Goal: Task Accomplishment & Management: Manage account settings

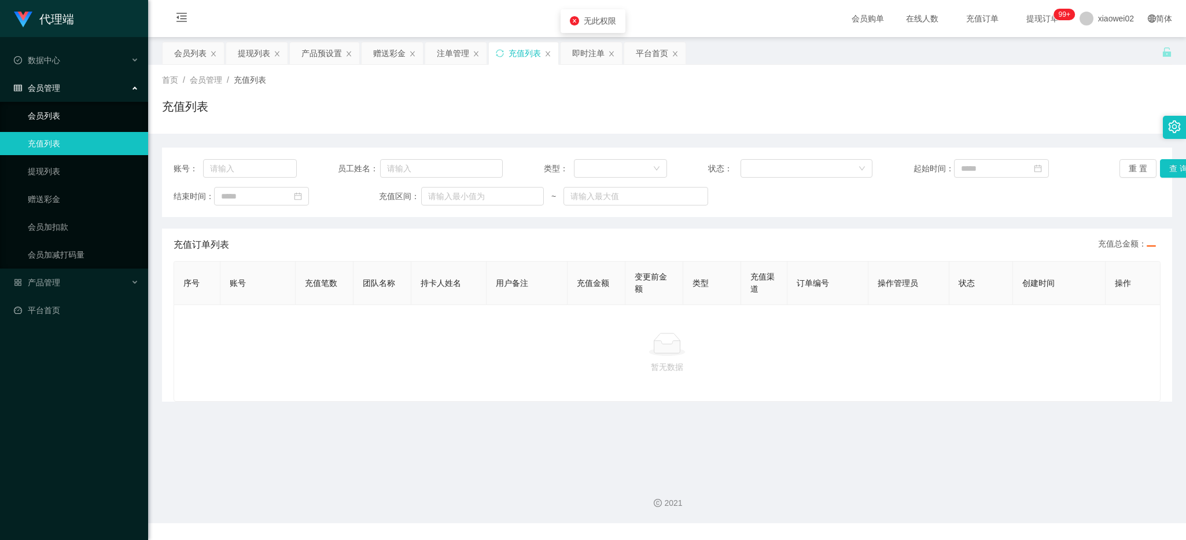
click at [70, 120] on link "会员列表" at bounding box center [83, 115] width 111 height 23
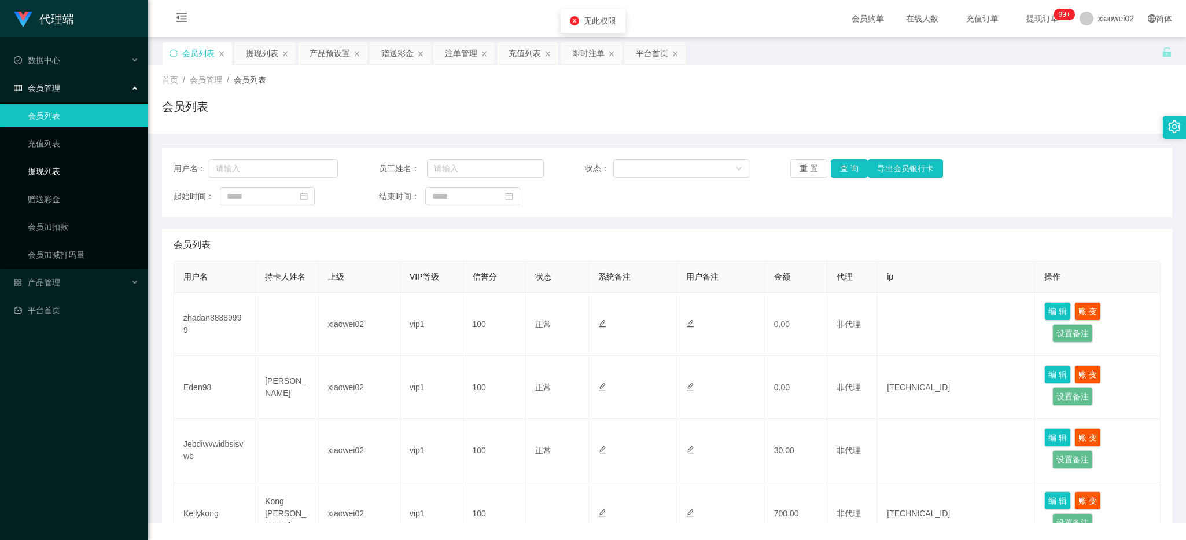
click at [65, 165] on link "提现列表" at bounding box center [83, 171] width 111 height 23
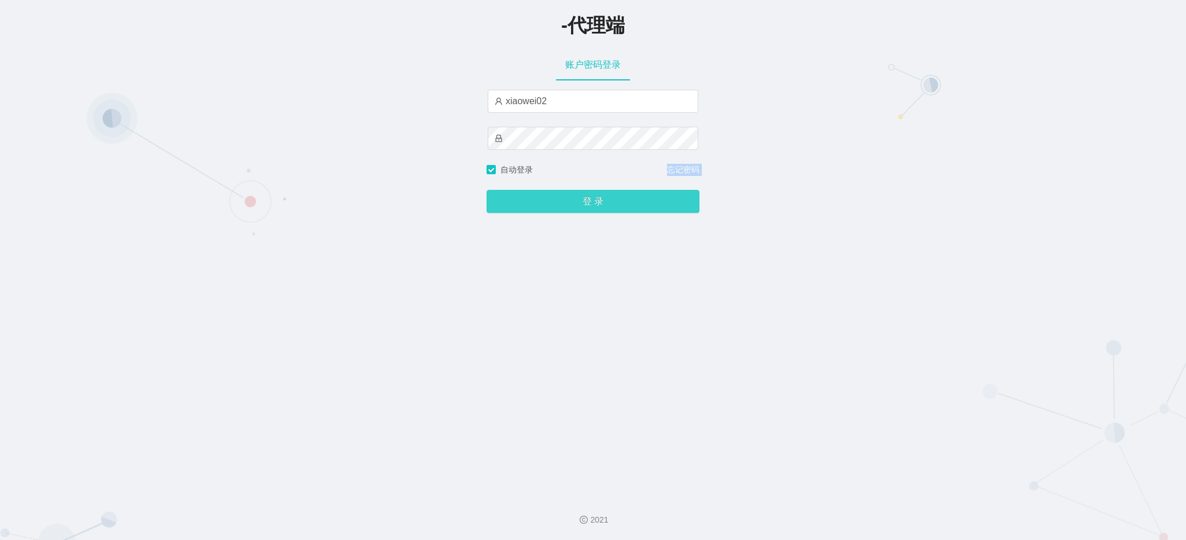
drag, startPoint x: 0, startPoint y: 0, endPoint x: 565, endPoint y: 208, distance: 602.3
click at [565, 208] on button "登 录" at bounding box center [593, 201] width 213 height 23
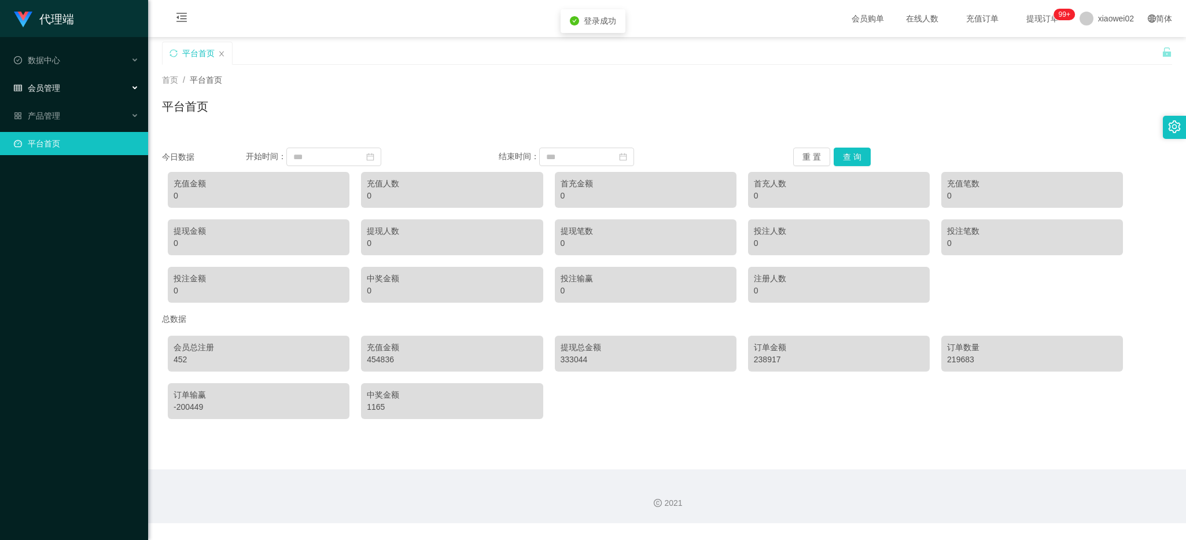
click at [94, 85] on div "会员管理" at bounding box center [74, 87] width 148 height 23
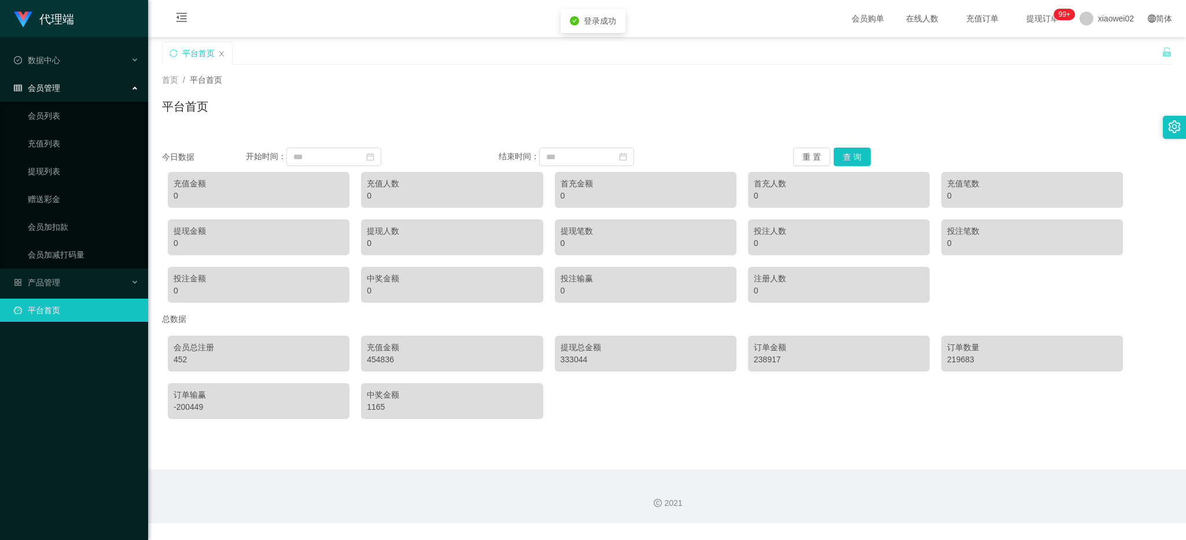
click at [57, 127] on ul "会员列表 充值列表 提现列表 赠送彩金 会员加扣款 会员加减打码量" at bounding box center [74, 185] width 148 height 167
drag, startPoint x: 47, startPoint y: 155, endPoint x: 46, endPoint y: 162, distance: 7.0
click at [46, 158] on ul "会员列表 充值列表 提现列表 赠送彩金 会员加扣款 会员加减打码量" at bounding box center [74, 185] width 148 height 167
click at [46, 168] on link "提现列表" at bounding box center [83, 171] width 111 height 23
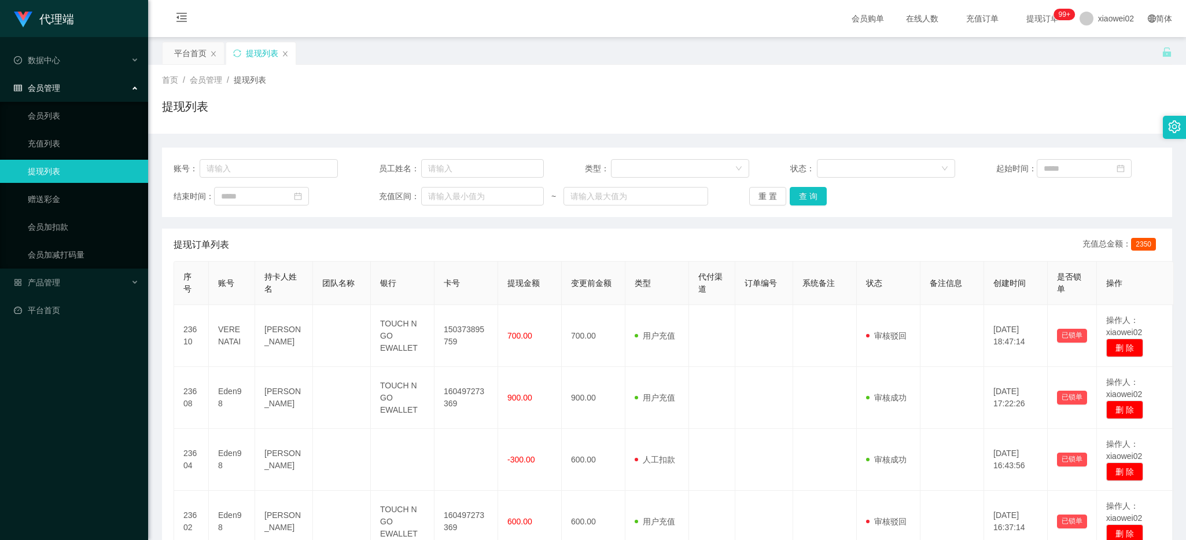
scroll to position [96, 0]
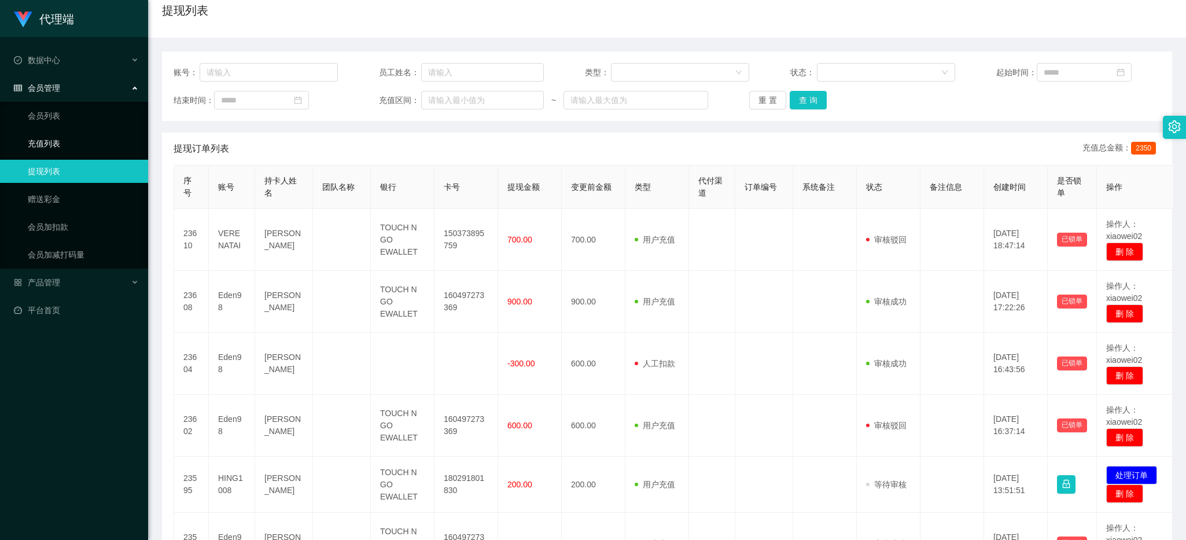
click at [93, 139] on link "充值列表" at bounding box center [83, 143] width 111 height 23
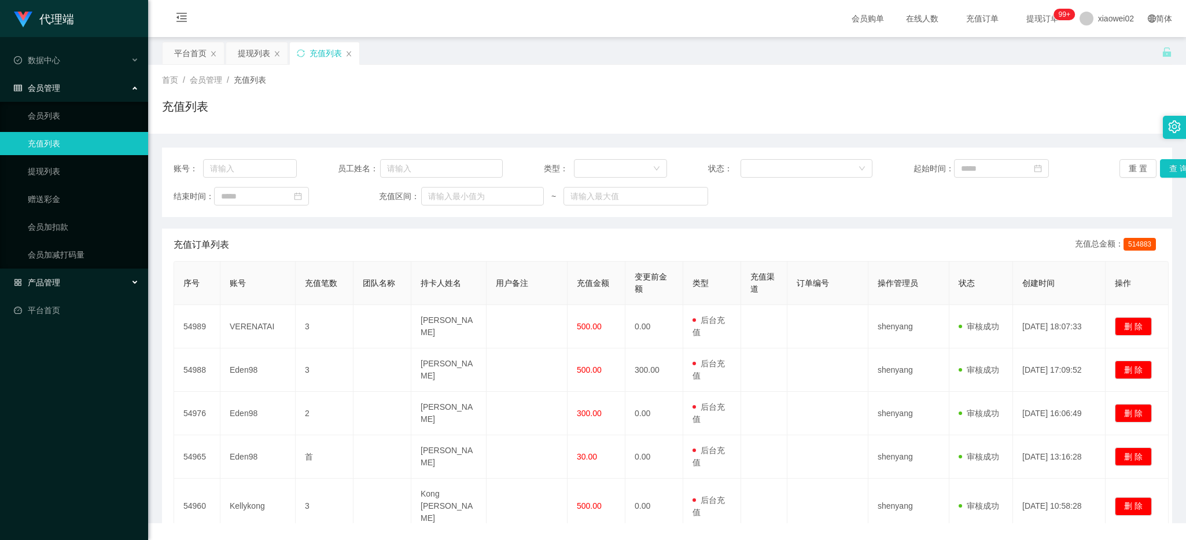
click at [73, 278] on div "产品管理" at bounding box center [74, 282] width 148 height 23
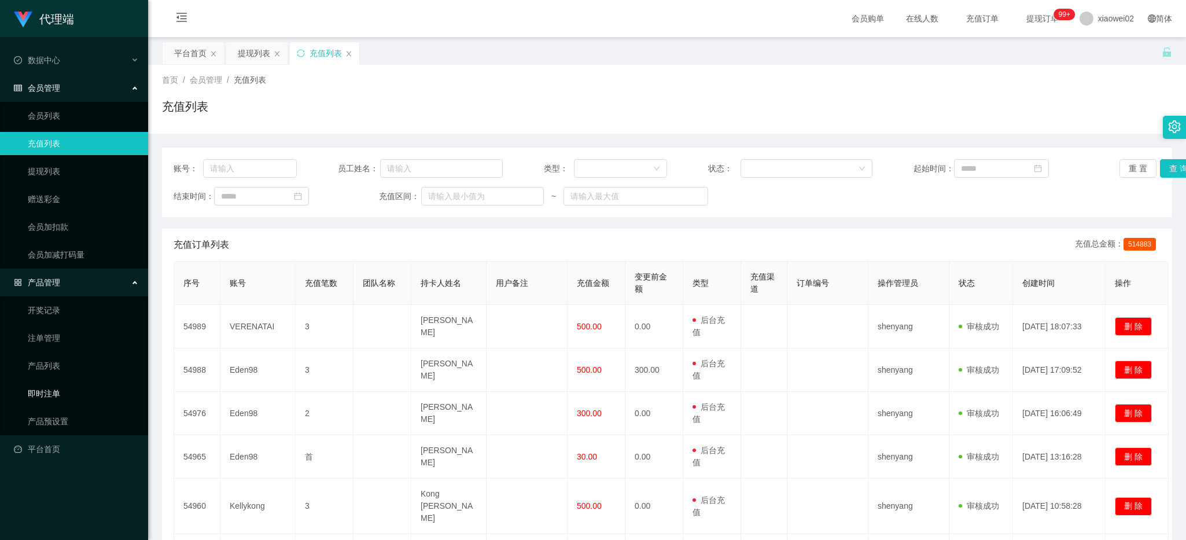
click at [58, 418] on link "产品预设置" at bounding box center [83, 421] width 111 height 23
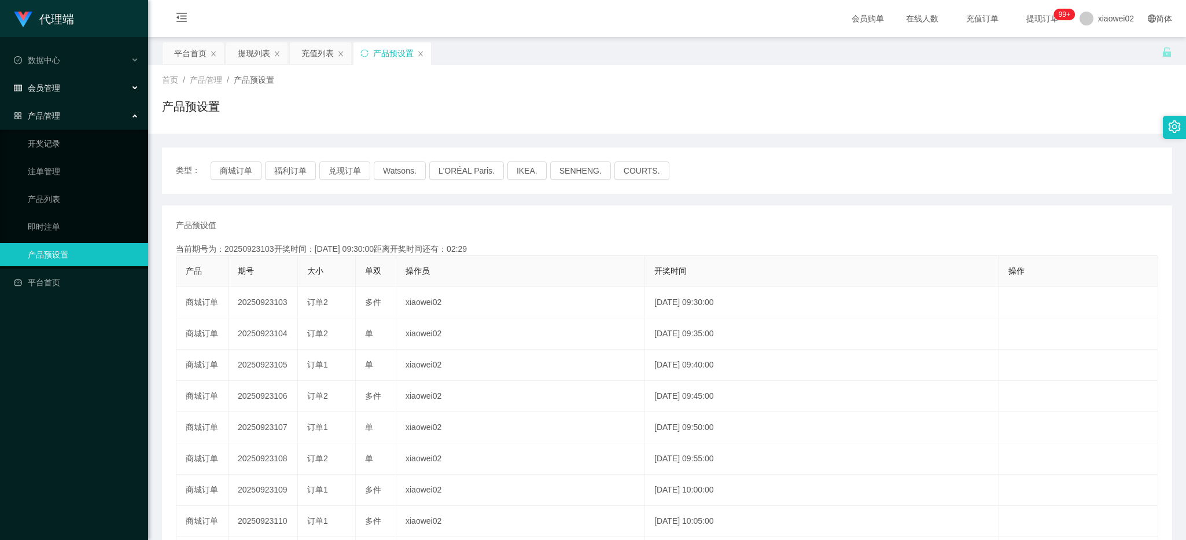
click at [74, 96] on div "会员管理" at bounding box center [74, 87] width 148 height 23
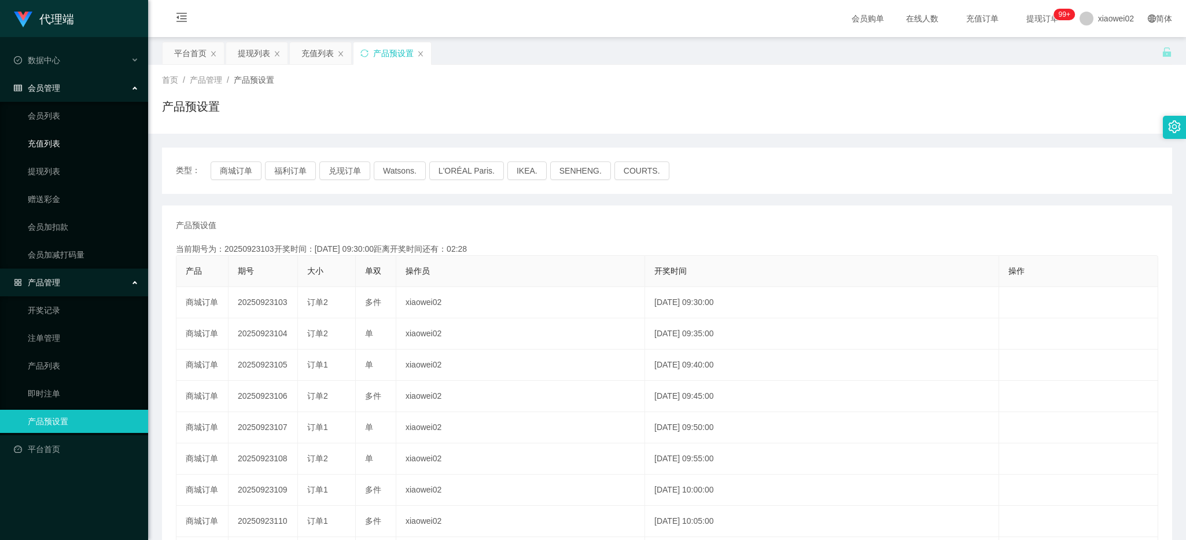
drag, startPoint x: 68, startPoint y: 175, endPoint x: 78, endPoint y: 137, distance: 39.6
click at [68, 175] on link "提现列表" at bounding box center [83, 171] width 111 height 23
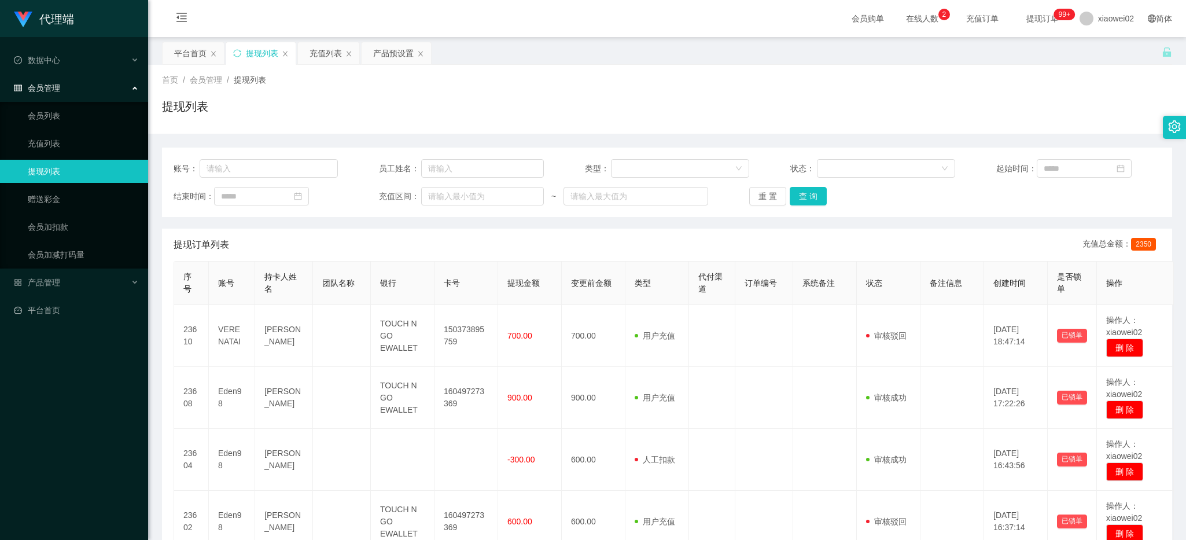
drag, startPoint x: 267, startPoint y: 109, endPoint x: 301, endPoint y: 79, distance: 45.5
click at [268, 109] on div "提现列表" at bounding box center [667, 111] width 1010 height 27
click at [64, 201] on link "赠送彩金" at bounding box center [83, 198] width 111 height 23
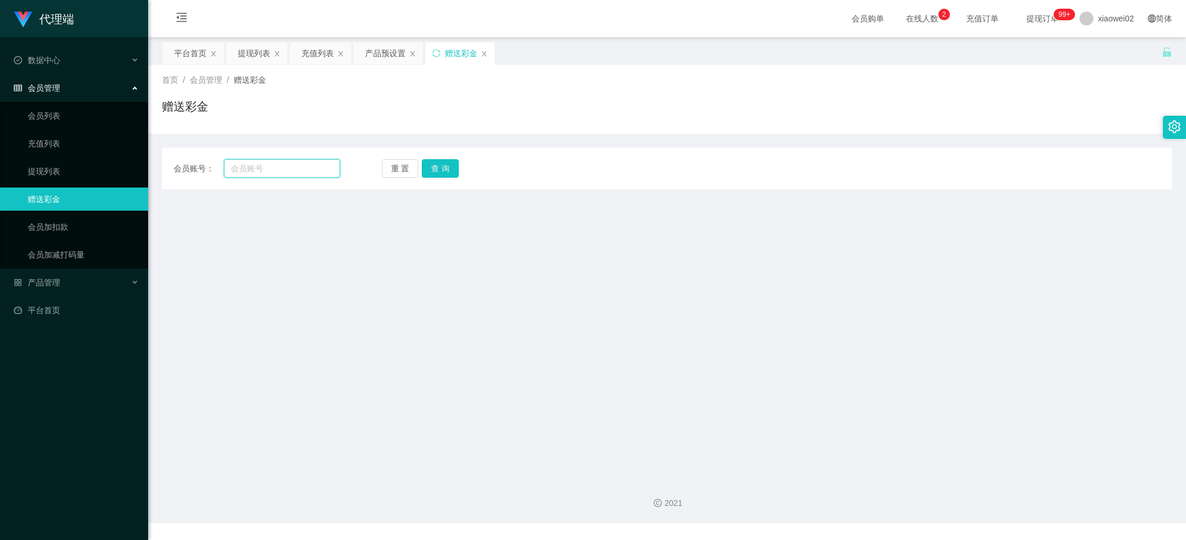
click at [255, 169] on input "text" at bounding box center [282, 168] width 116 height 19
paste input "Eden98"
type input "Eden98"
click at [432, 163] on button "查 询" at bounding box center [440, 168] width 37 height 19
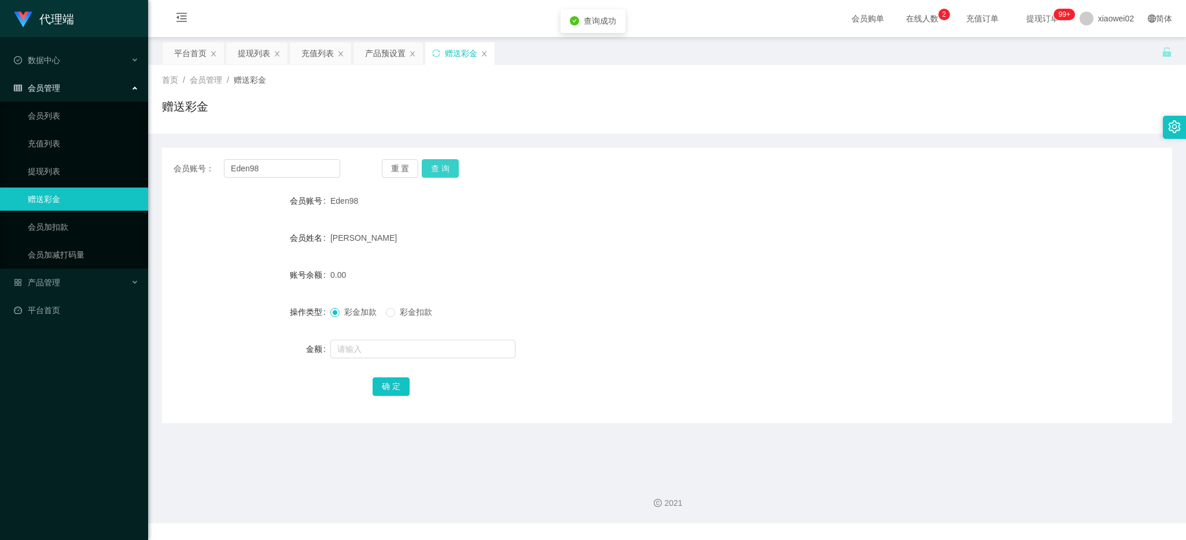
click at [432, 163] on button "查 询" at bounding box center [440, 168] width 37 height 19
click at [432, 163] on button "查 询" at bounding box center [447, 168] width 50 height 19
click at [406, 169] on button "重 置" at bounding box center [400, 168] width 37 height 19
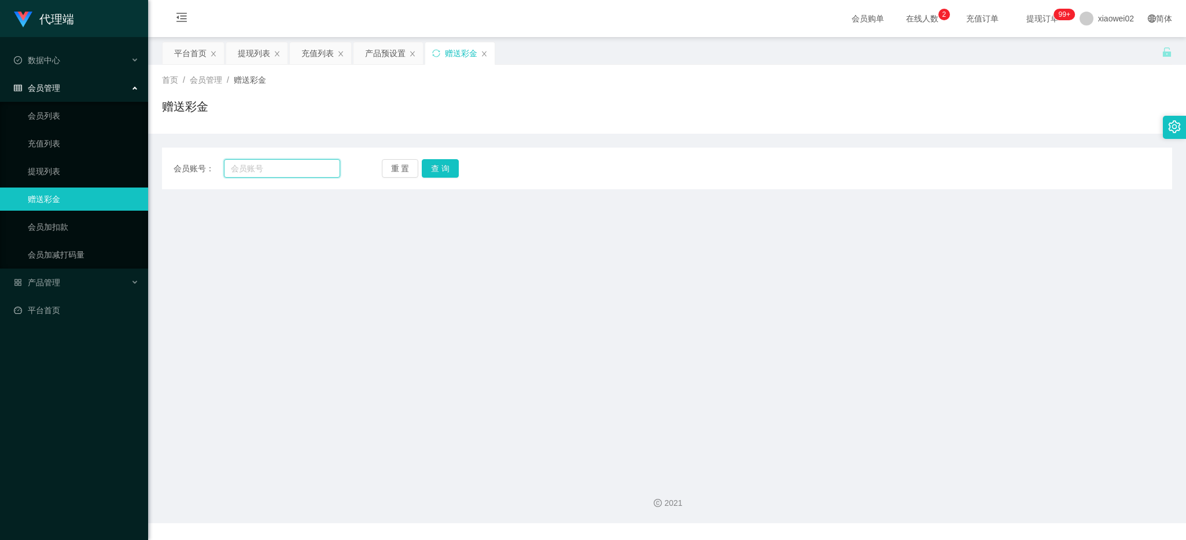
click at [282, 163] on input "text" at bounding box center [282, 168] width 116 height 19
paste input "Eden98"
type input "Eden98"
click at [423, 168] on button "查 询" at bounding box center [440, 168] width 37 height 19
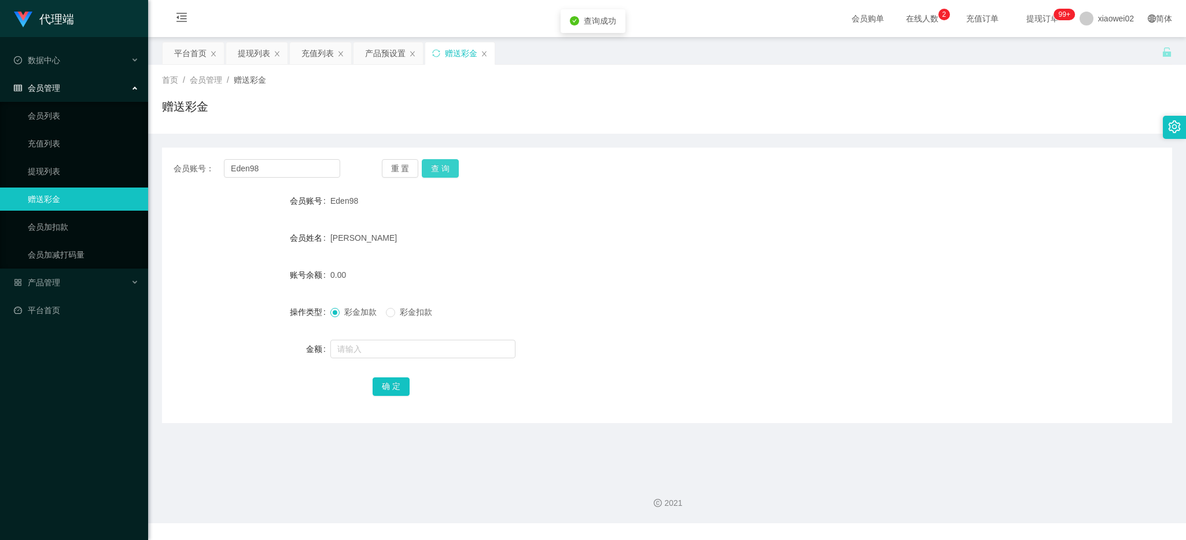
click at [428, 168] on button "查 询" at bounding box center [440, 168] width 37 height 19
click at [428, 168] on button "查 询" at bounding box center [447, 168] width 50 height 19
click at [383, 344] on input "text" at bounding box center [422, 349] width 185 height 19
type input "500"
click at [388, 384] on button "确 定" at bounding box center [391, 386] width 37 height 19
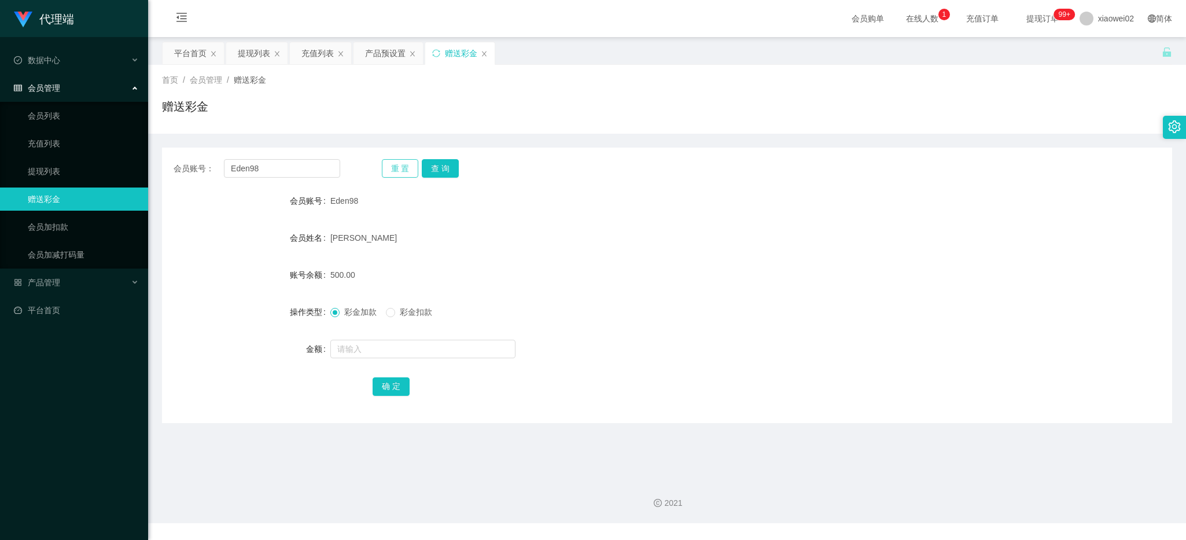
click at [406, 169] on button "重 置" at bounding box center [400, 168] width 37 height 19
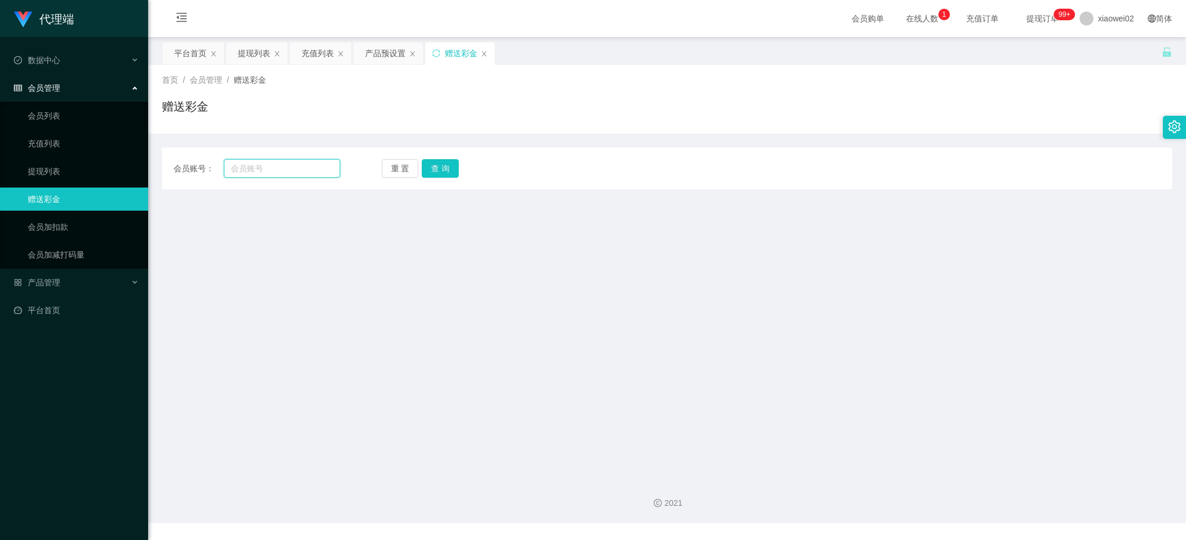
click at [296, 168] on input "text" at bounding box center [282, 168] width 116 height 19
paste input "0168106035"
type input "0168106035"
click at [432, 163] on button "查 询" at bounding box center [440, 168] width 37 height 19
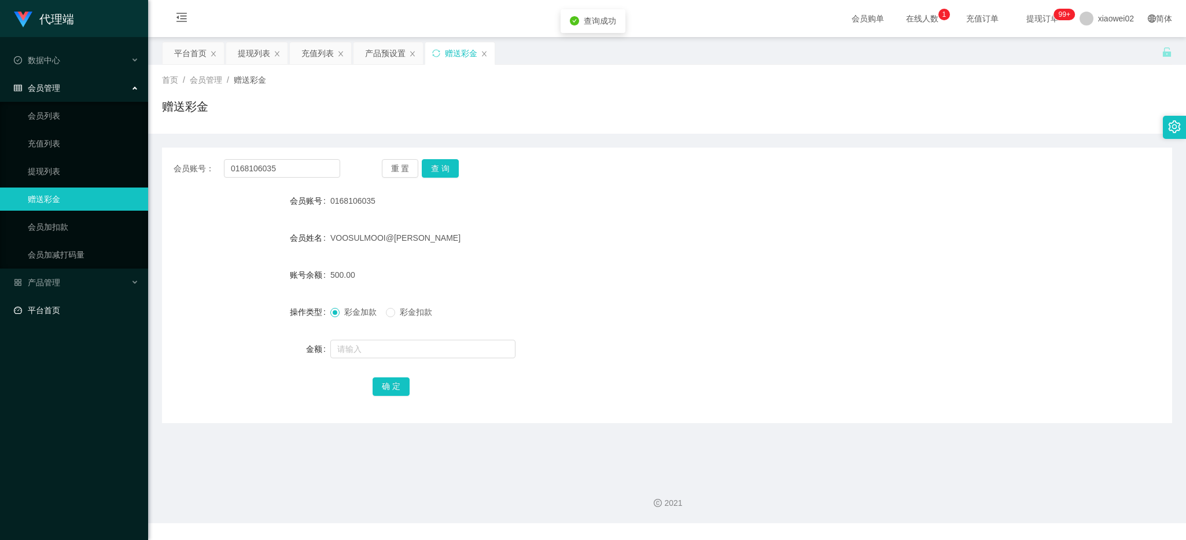
click at [59, 301] on link "平台首页" at bounding box center [76, 310] width 125 height 23
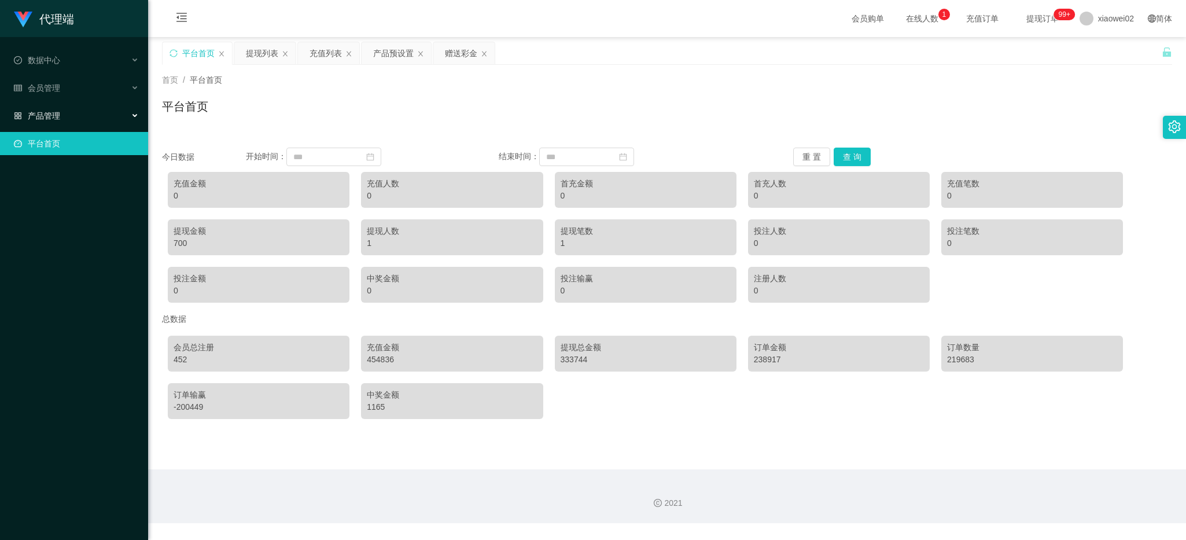
click at [67, 107] on div "产品管理" at bounding box center [74, 115] width 148 height 23
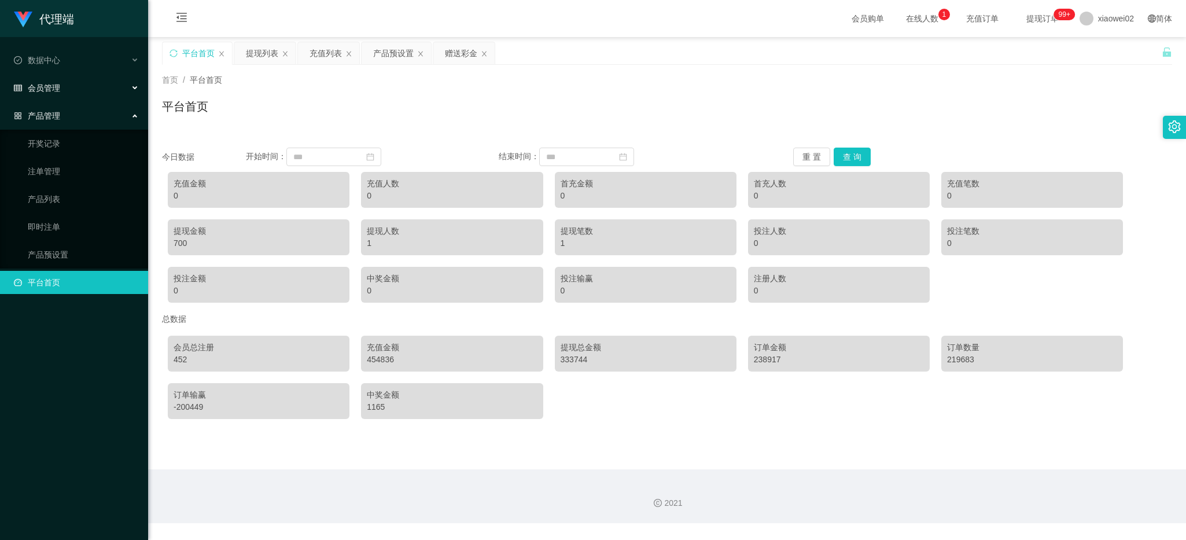
click at [53, 89] on span "会员管理" at bounding box center [37, 87] width 46 height 9
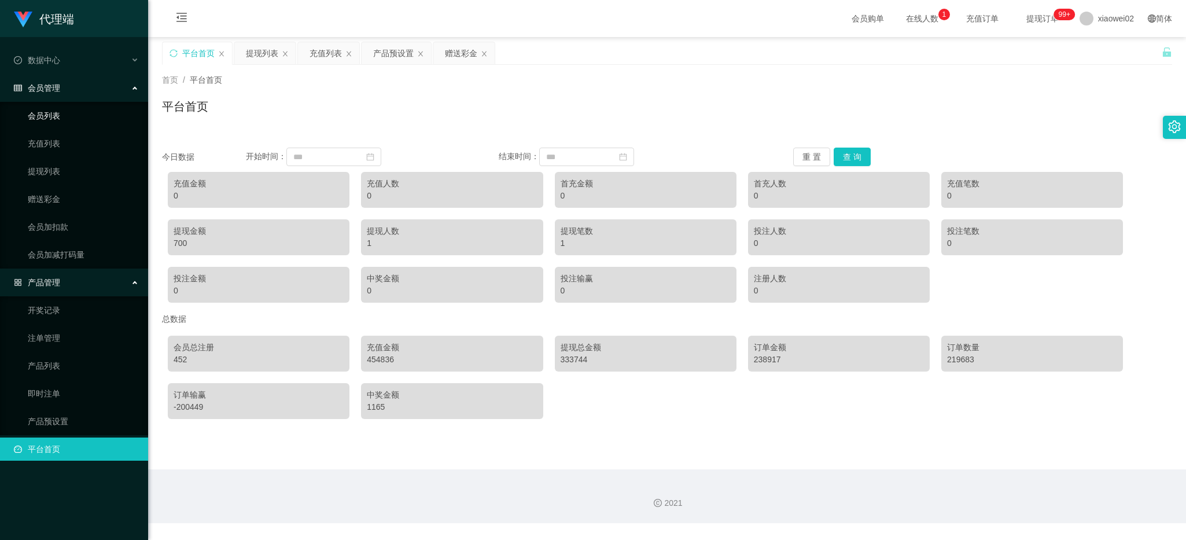
click at [70, 123] on link "会员列表" at bounding box center [83, 115] width 111 height 23
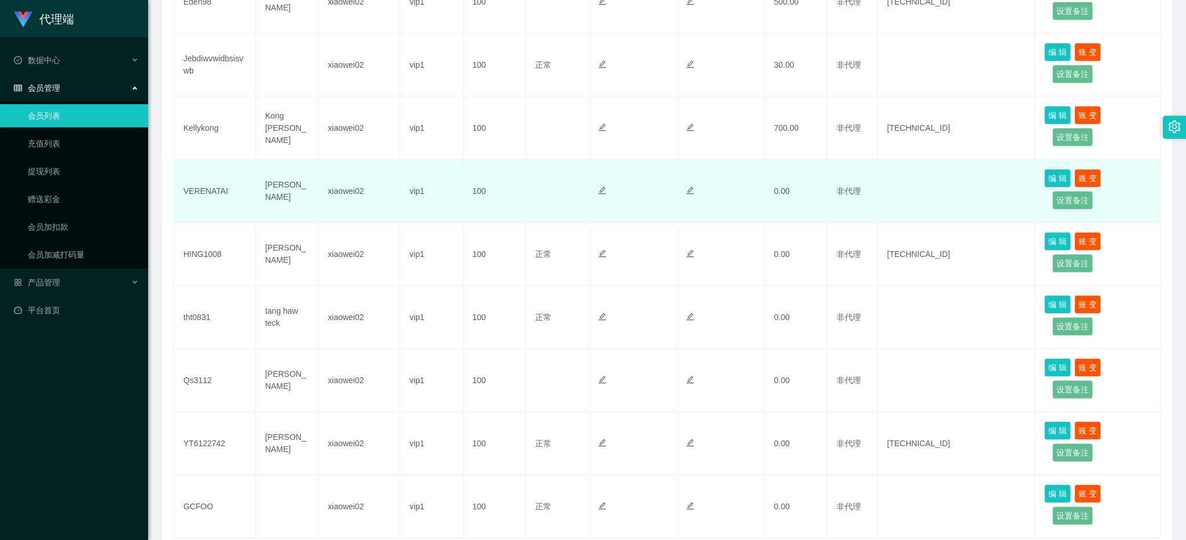
scroll to position [476, 0]
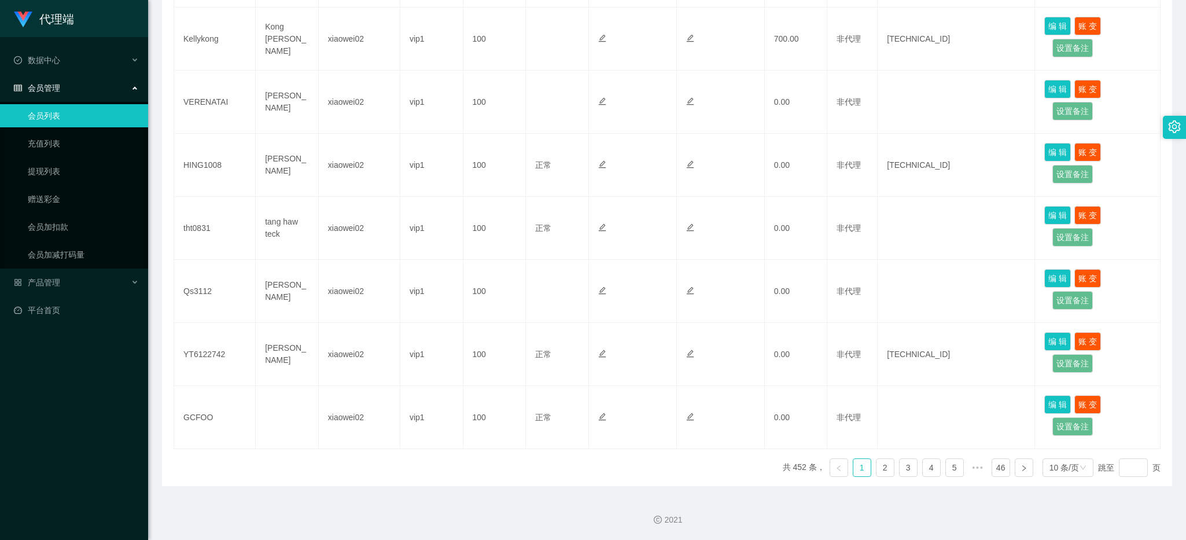
click at [53, 123] on link "会员列表" at bounding box center [83, 115] width 111 height 23
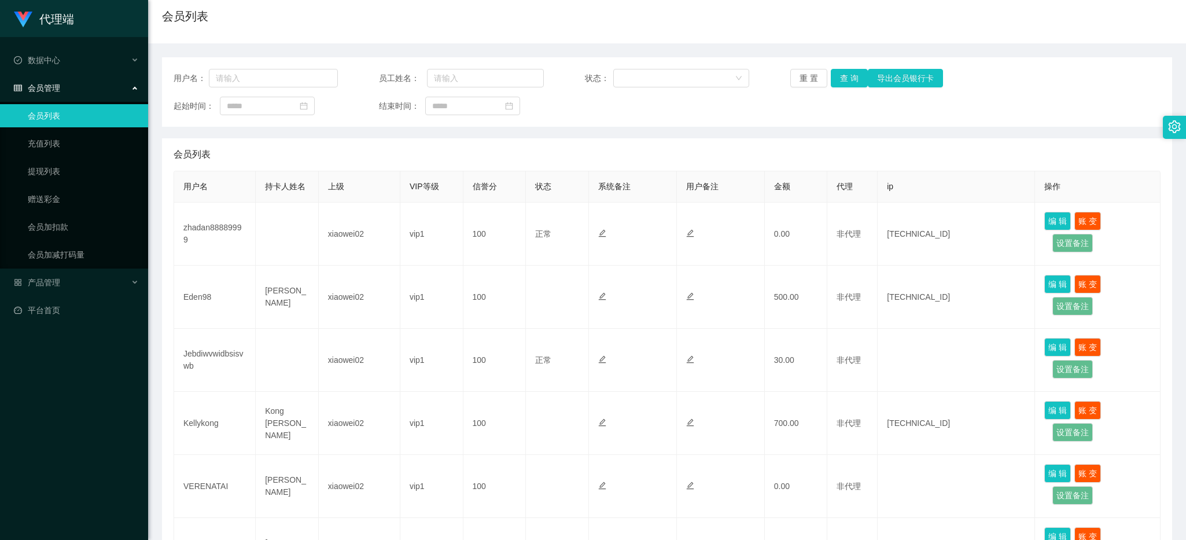
scroll to position [0, 0]
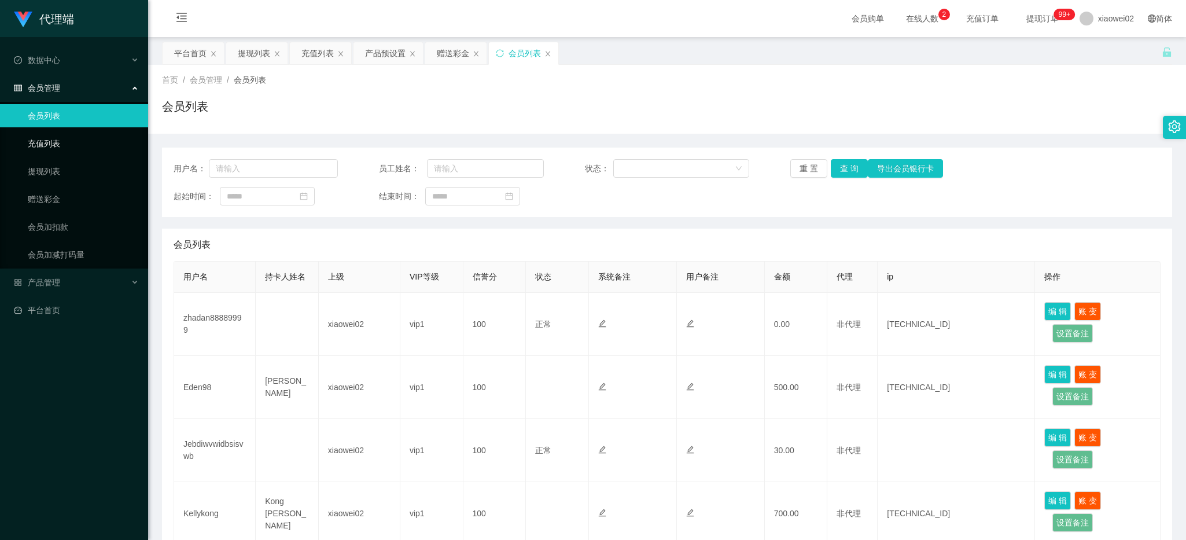
click at [108, 148] on link "充值列表" at bounding box center [83, 143] width 111 height 23
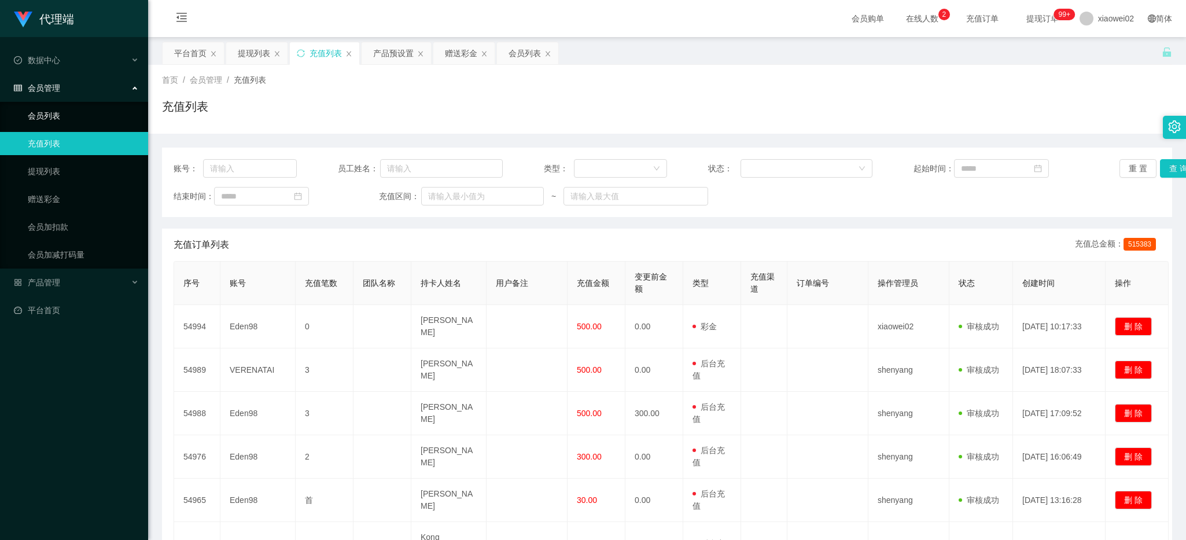
click at [69, 117] on link "会员列表" at bounding box center [83, 115] width 111 height 23
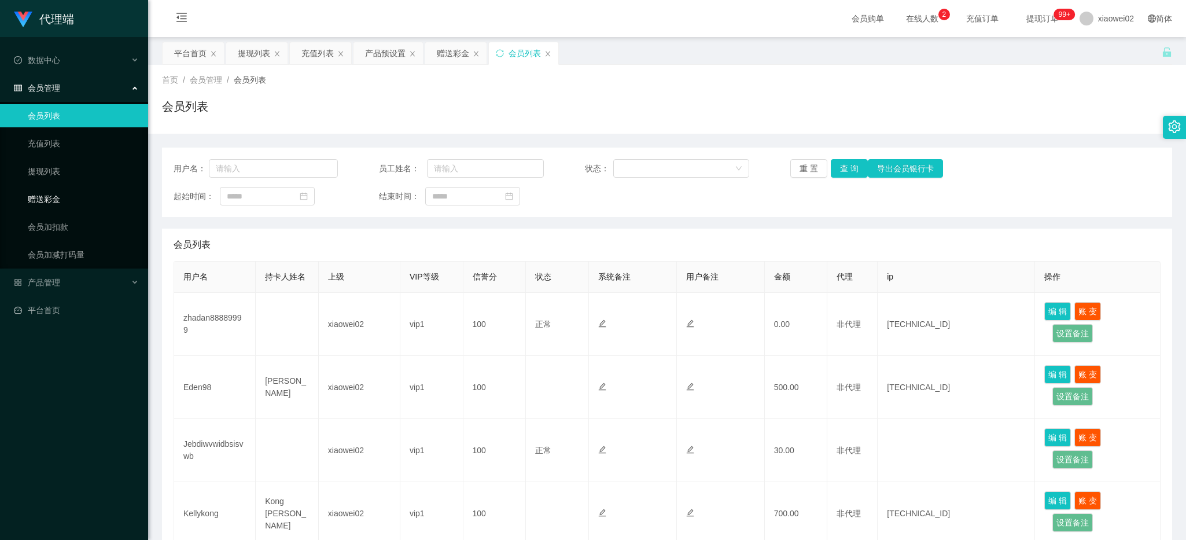
click at [81, 197] on link "赠送彩金" at bounding box center [83, 198] width 111 height 23
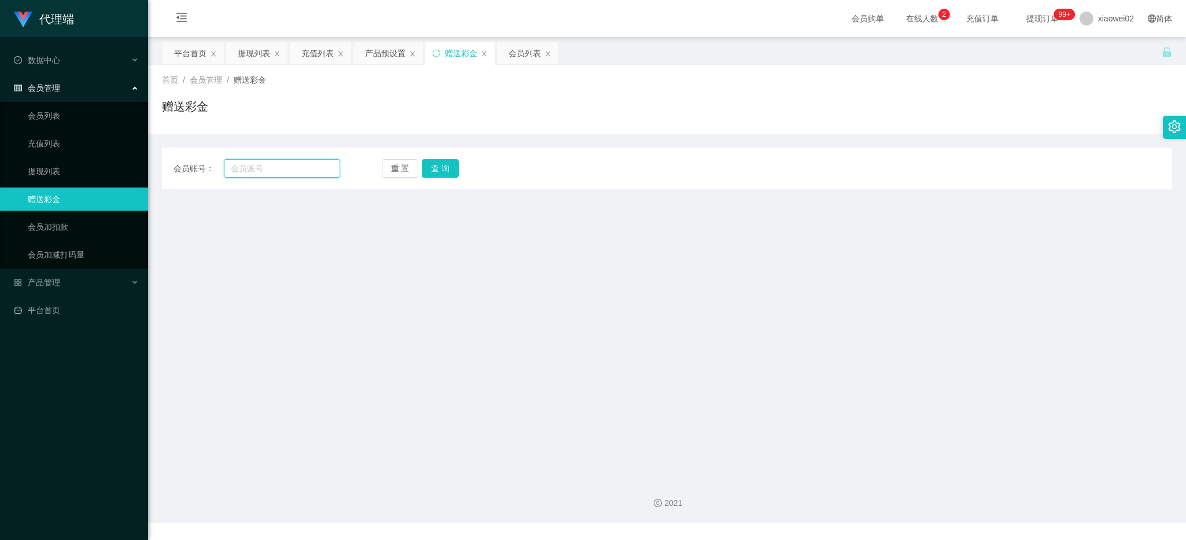
drag, startPoint x: 267, startPoint y: 169, endPoint x: 290, endPoint y: 169, distance: 22.6
click at [267, 169] on input "text" at bounding box center [282, 168] width 116 height 19
paste input "Eden98"
type input "Eden98"
click at [447, 171] on button "查 询" at bounding box center [440, 168] width 37 height 19
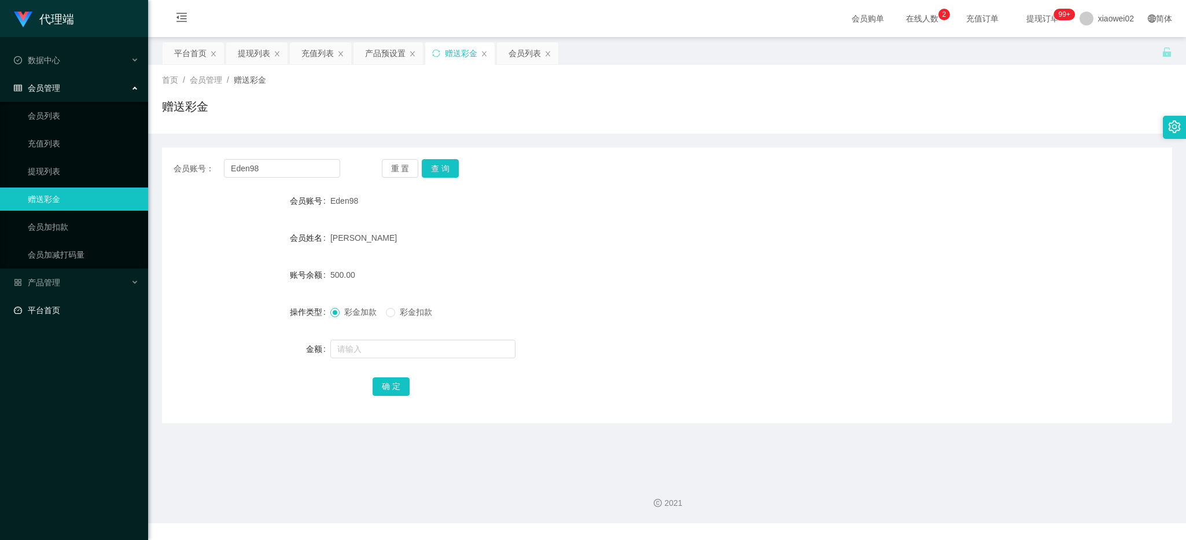
click at [107, 299] on link "平台首页" at bounding box center [76, 310] width 125 height 23
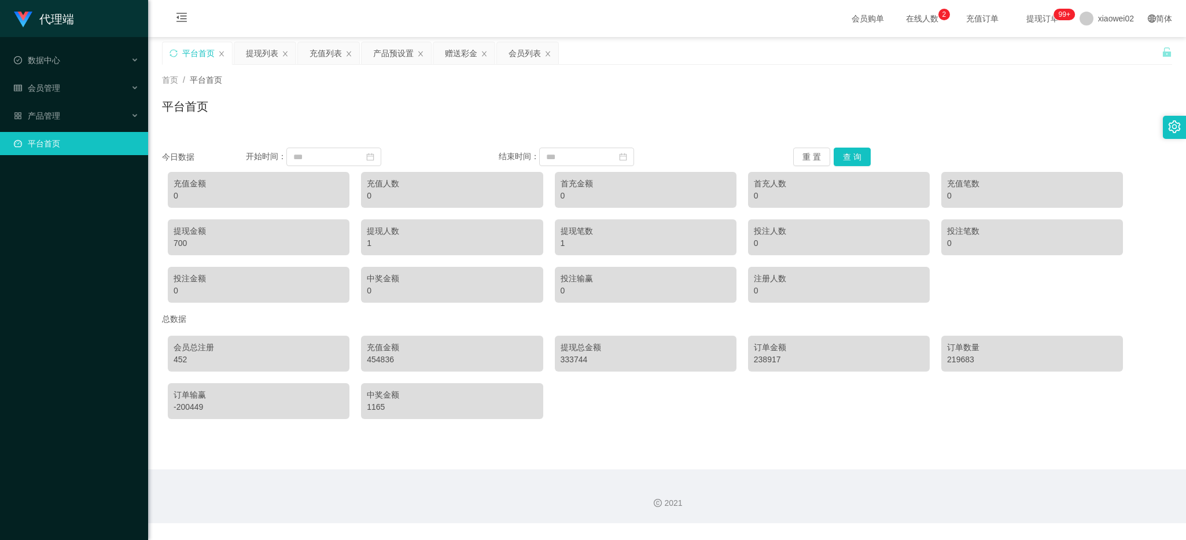
click at [46, 0] on html "代理端 数据中心 会员管理 会员列表 充值列表 提现列表 赠送彩金 会员加扣款 会员加减打码量 产品管理 平台首页 保存配置 重置配置 整体风格设置 主题色 …" at bounding box center [593, 270] width 1186 height 540
click at [88, 89] on div "会员管理" at bounding box center [74, 87] width 148 height 23
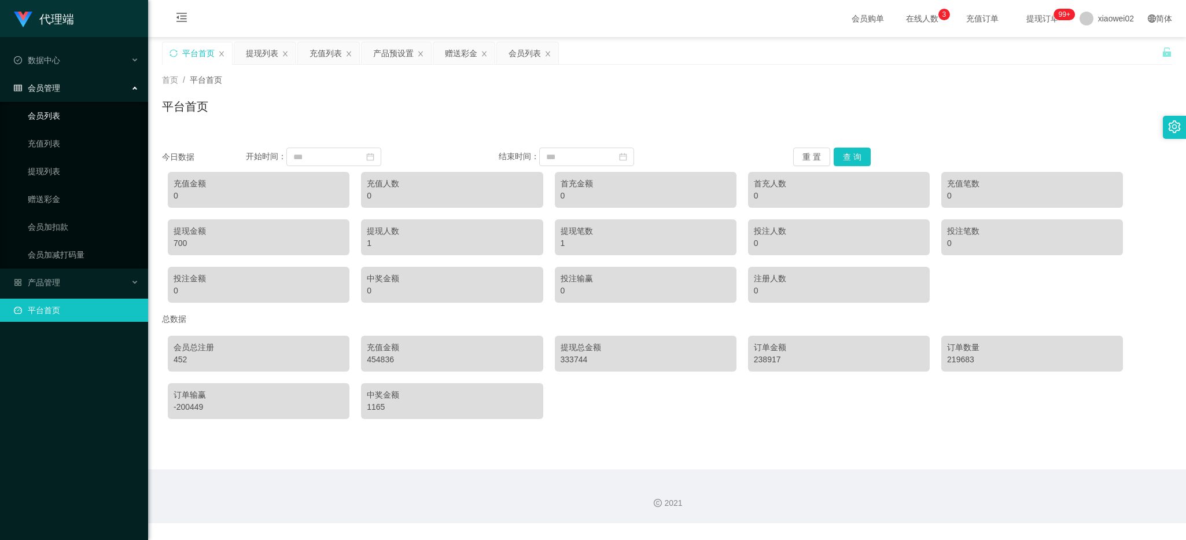
click at [67, 116] on link "会员列表" at bounding box center [83, 115] width 111 height 23
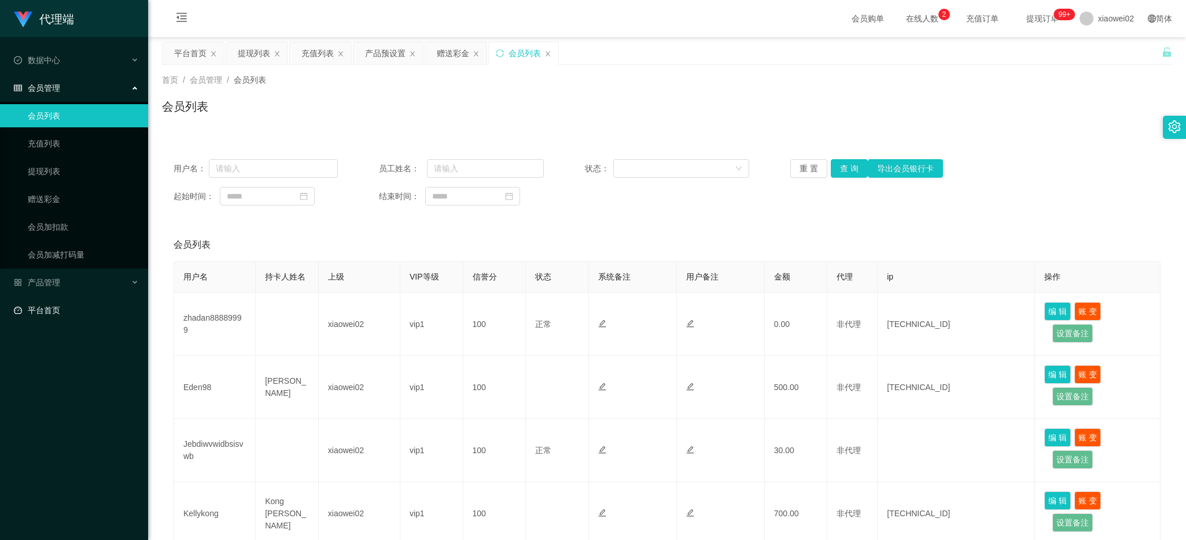
click at [73, 302] on link "平台首页" at bounding box center [76, 310] width 125 height 23
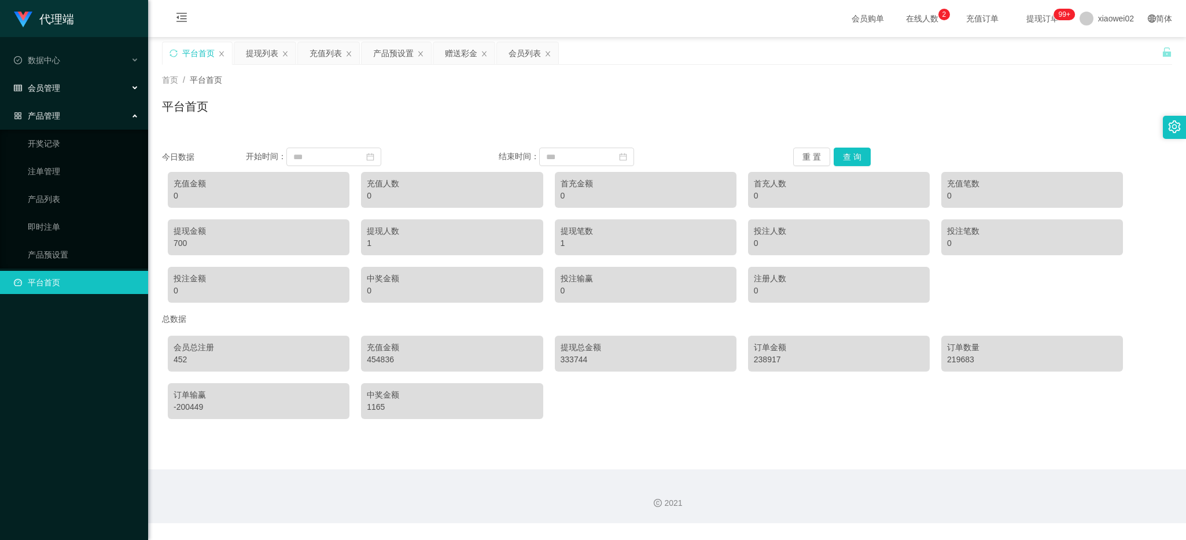
click at [65, 90] on div "会员管理" at bounding box center [74, 87] width 148 height 23
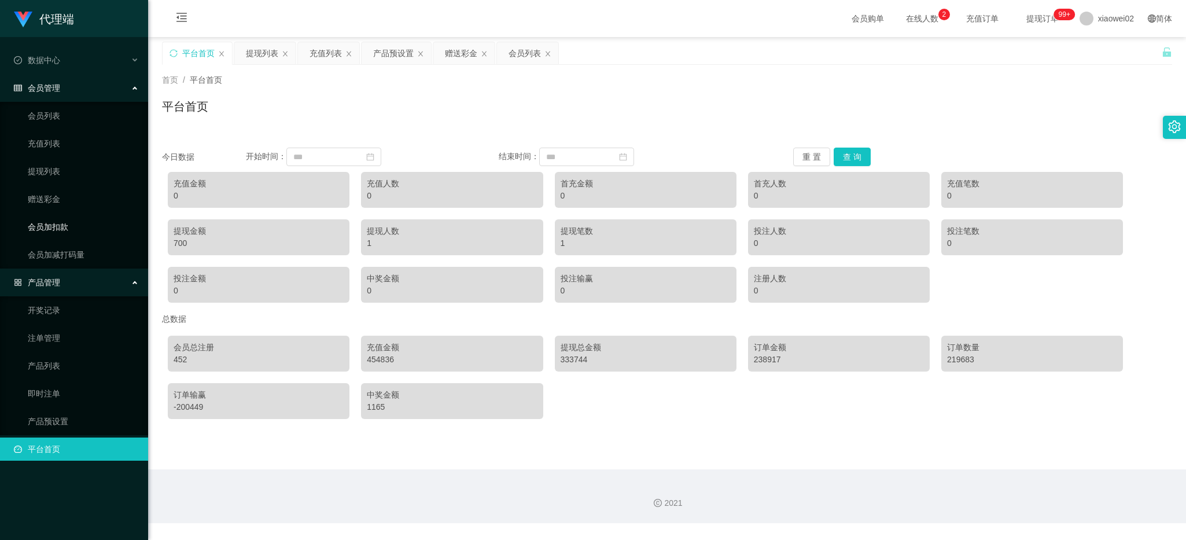
click at [87, 217] on link "会员加扣款" at bounding box center [83, 226] width 111 height 23
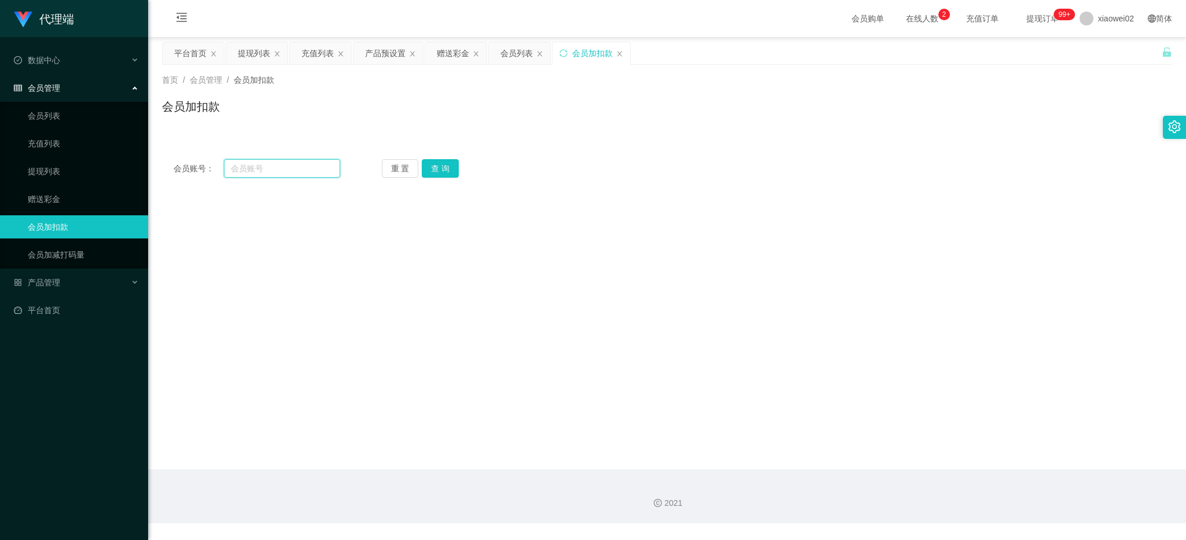
click at [263, 174] on input "text" at bounding box center [282, 168] width 116 height 19
paste input "WW123"
type input "WW123"
click at [443, 169] on button "查 询" at bounding box center [440, 168] width 37 height 19
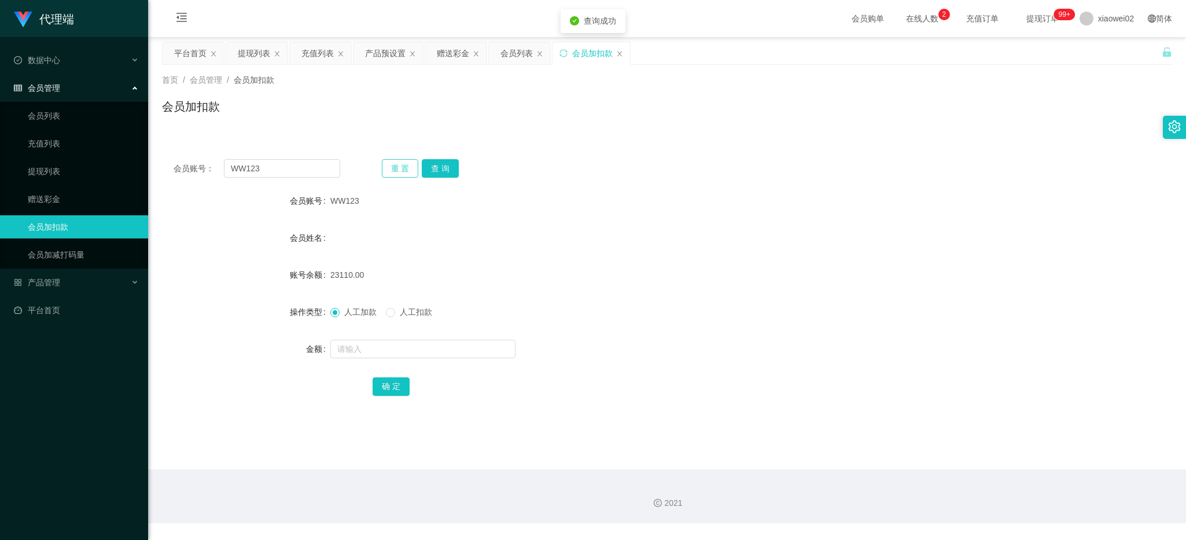
drag, startPoint x: 406, startPoint y: 168, endPoint x: 372, endPoint y: 168, distance: 34.1
click at [404, 168] on button "重 置" at bounding box center [400, 168] width 37 height 19
click at [64, 204] on link "赠送彩金" at bounding box center [83, 198] width 111 height 23
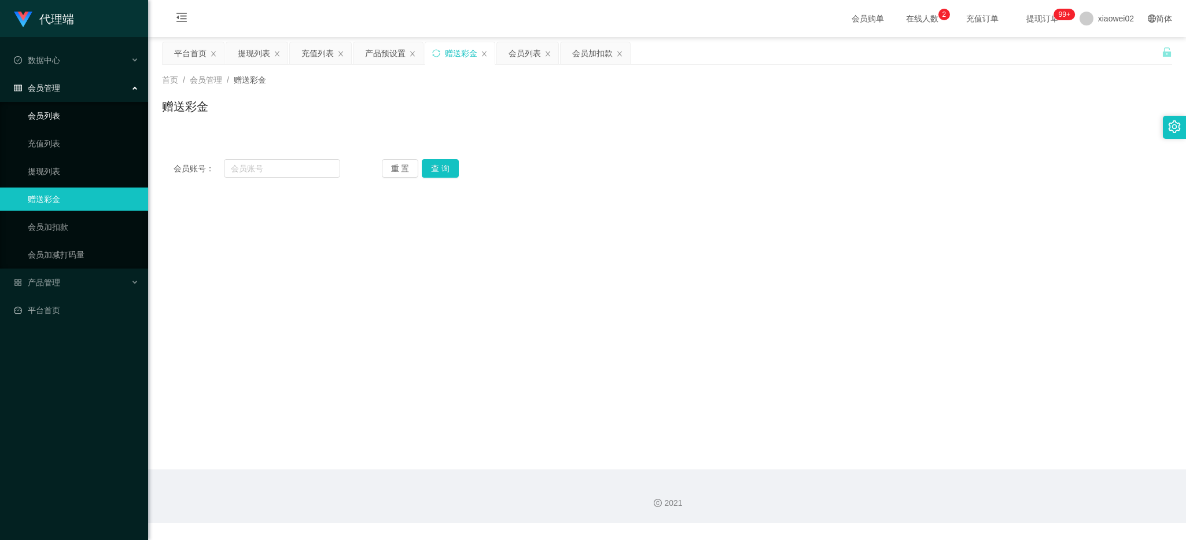
click at [67, 107] on link "会员列表" at bounding box center [83, 115] width 111 height 23
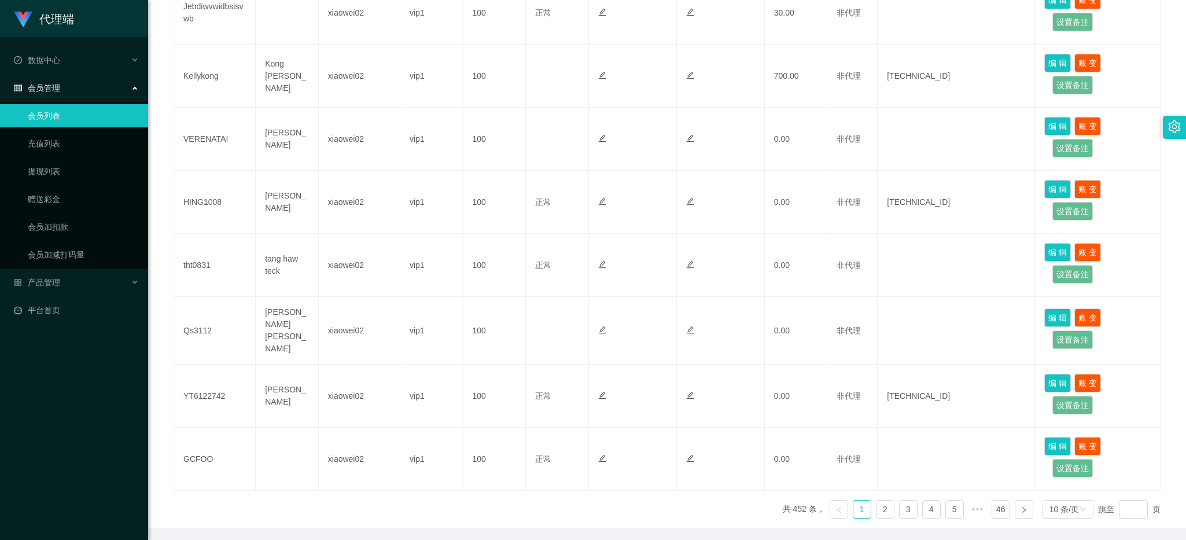
scroll to position [476, 0]
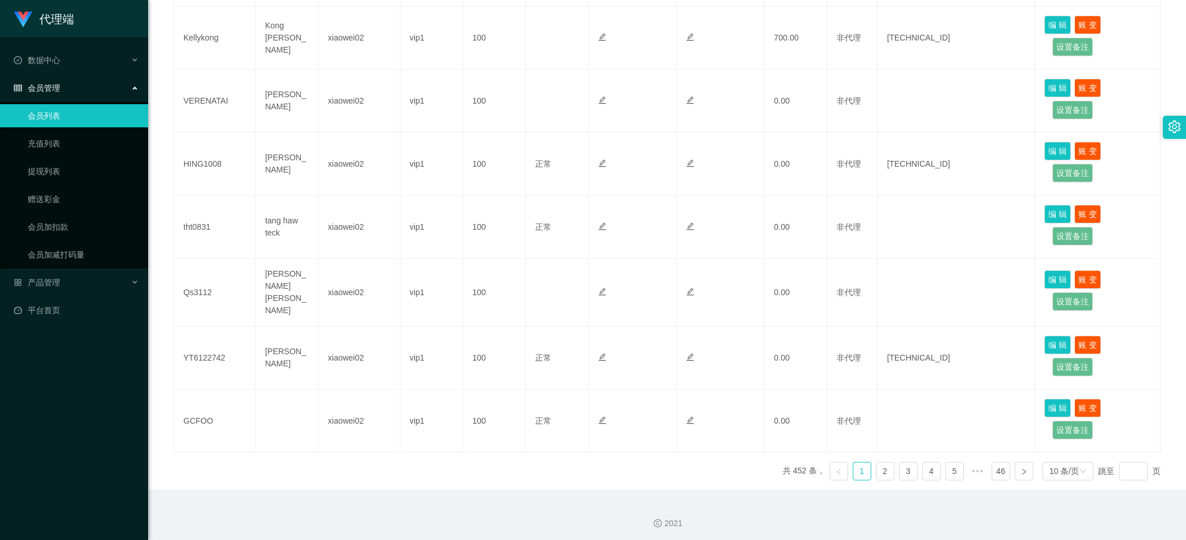
click at [887, 463] on ul "共 452 条， 1 2 3 4 5 ••• 46 10 条/页 跳至 页" at bounding box center [972, 471] width 378 height 19
click at [900, 464] on link "3" at bounding box center [908, 470] width 17 height 17
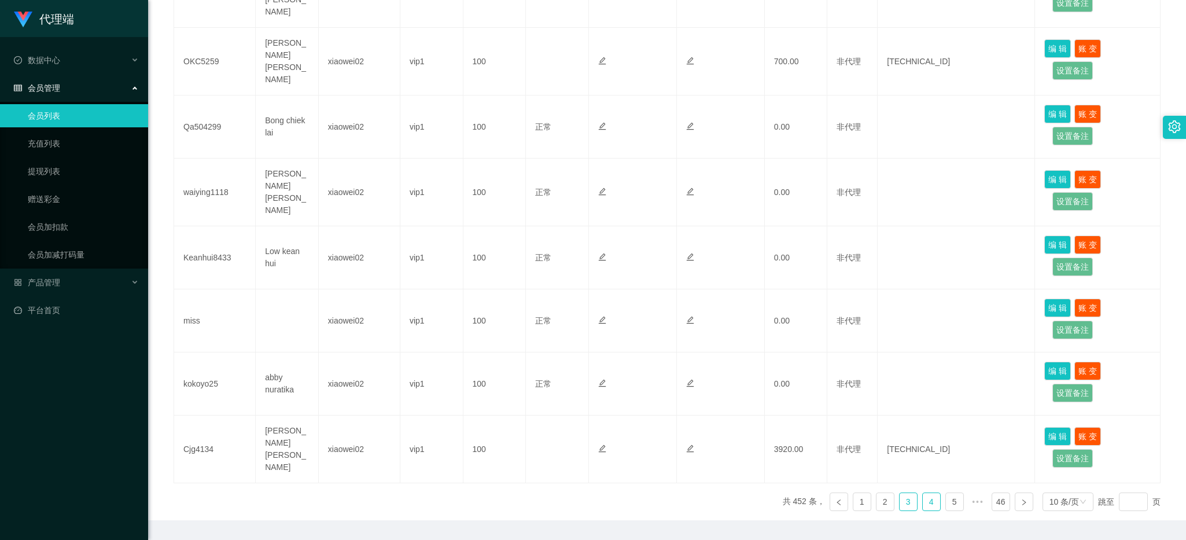
click at [923, 493] on link "4" at bounding box center [931, 501] width 17 height 17
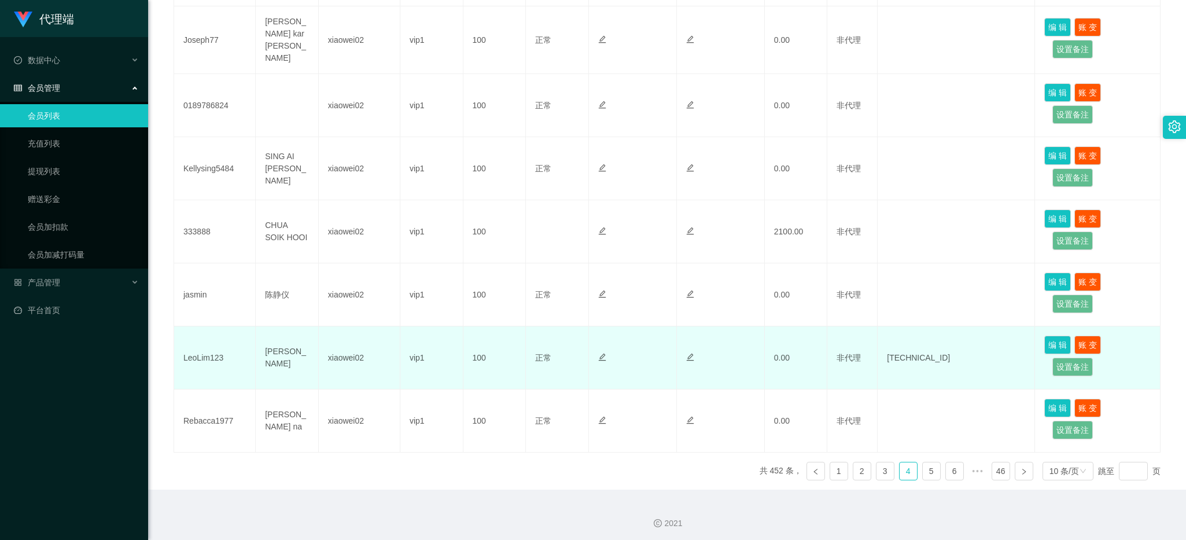
click at [209, 351] on td "LeoLim123" at bounding box center [215, 357] width 82 height 63
copy td "LeoLim123"
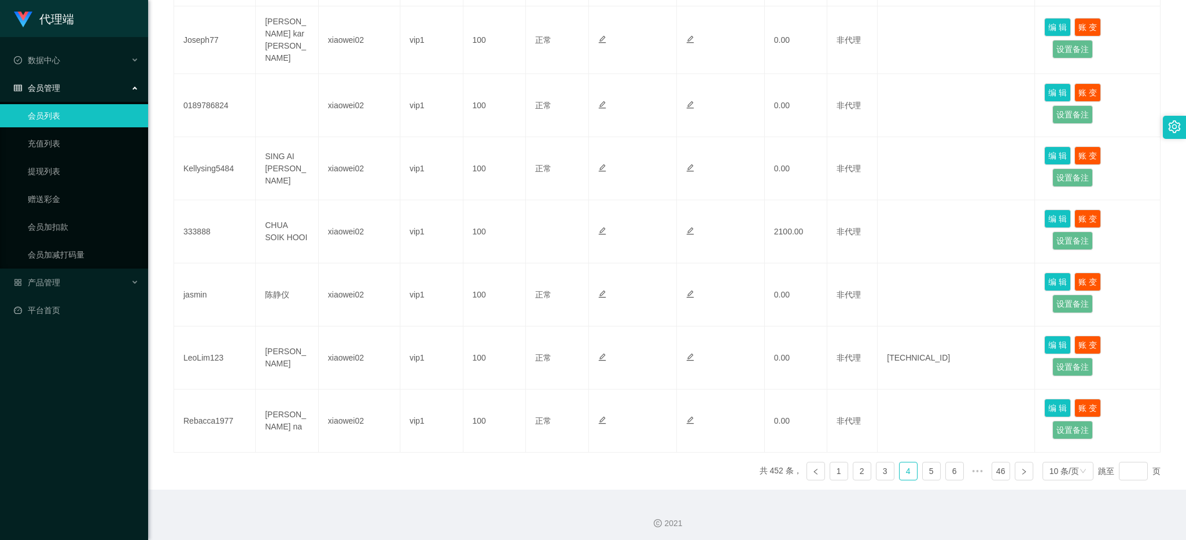
click at [64, 186] on ul "会员列表 充值列表 提现列表 赠送彩金 会员加扣款 会员加减打码量" at bounding box center [74, 185] width 148 height 167
click at [62, 194] on link "赠送彩金" at bounding box center [83, 198] width 111 height 23
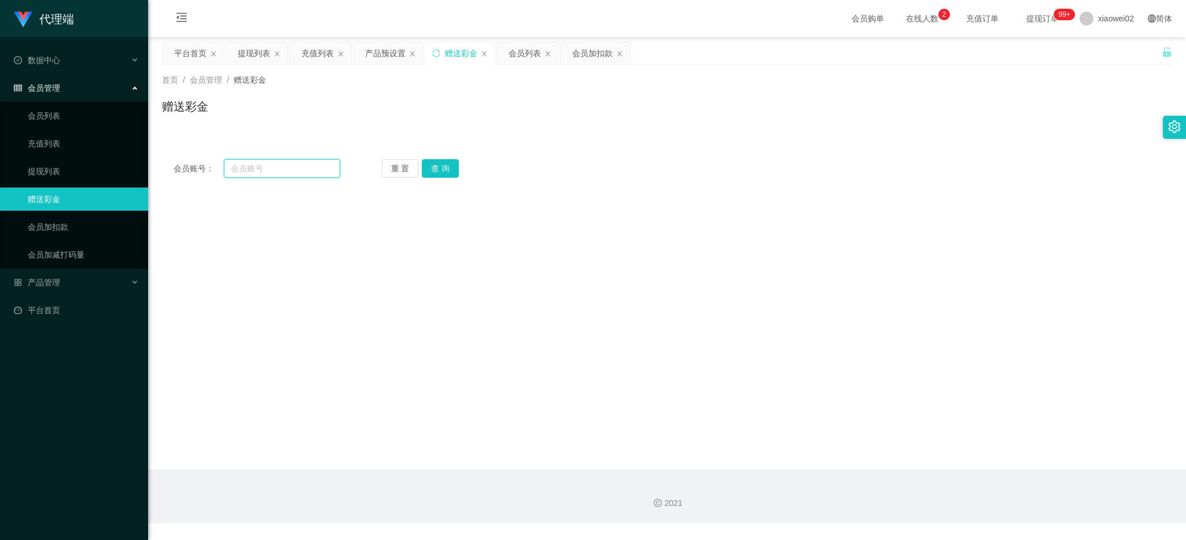
drag, startPoint x: 264, startPoint y: 168, endPoint x: 286, endPoint y: 165, distance: 22.2
click at [266, 168] on input "text" at bounding box center [282, 168] width 116 height 19
paste input "Eden98"
type input "Eden98"
click at [438, 171] on button "查 询" at bounding box center [440, 168] width 37 height 19
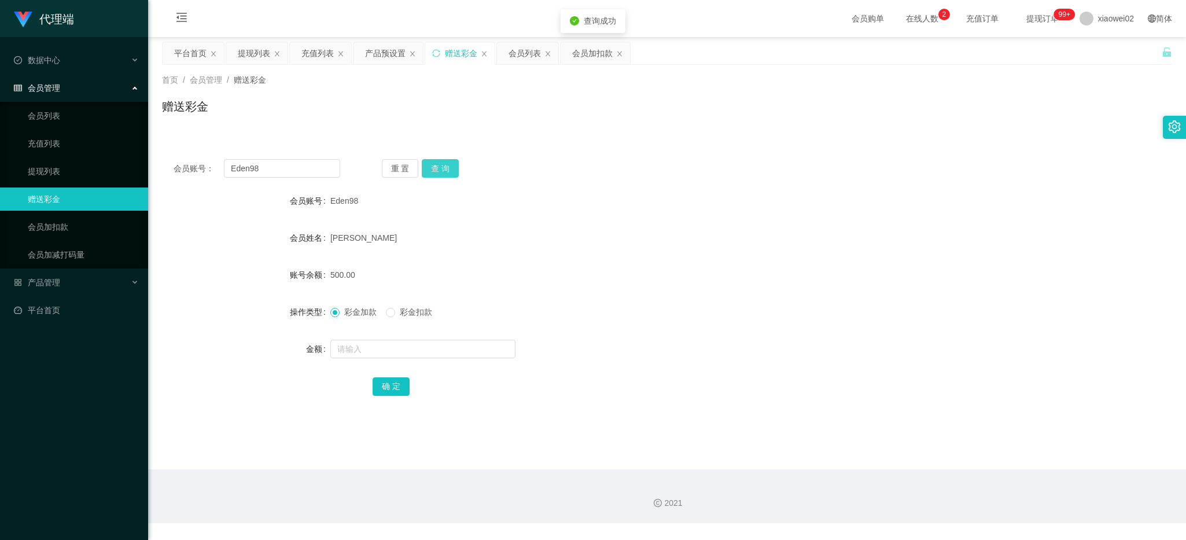
click at [443, 168] on button "查 询" at bounding box center [440, 168] width 37 height 19
click at [444, 168] on button "查 询" at bounding box center [440, 168] width 37 height 19
click at [444, 168] on button "查 询" at bounding box center [447, 168] width 50 height 19
click at [84, 312] on link "平台首页" at bounding box center [76, 310] width 125 height 23
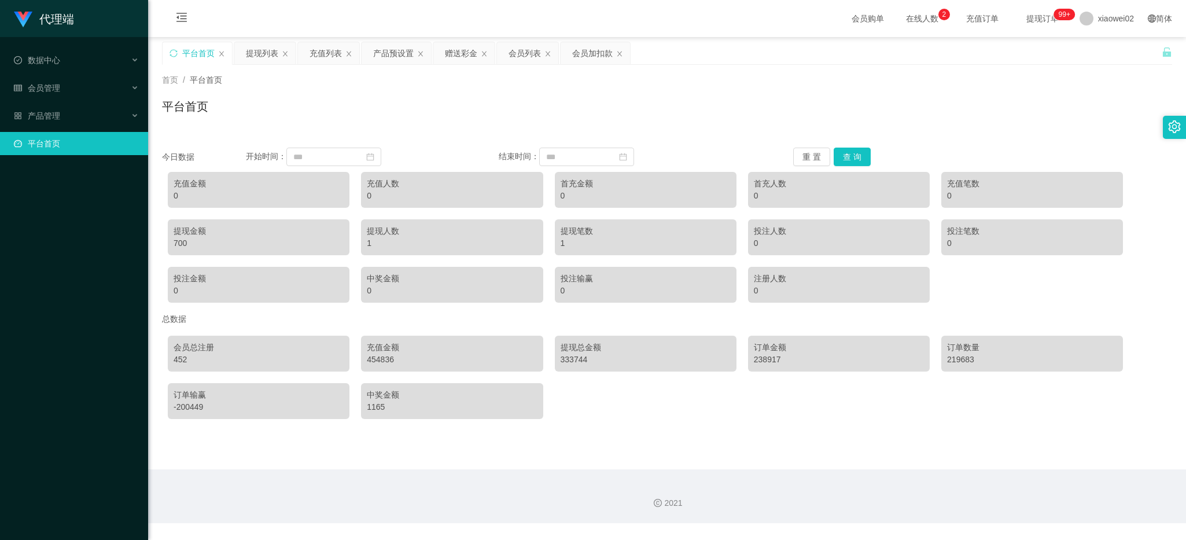
click at [262, 116] on div "平台首页" at bounding box center [667, 111] width 1010 height 27
drag, startPoint x: 309, startPoint y: 120, endPoint x: 279, endPoint y: 110, distance: 32.4
click at [308, 119] on div "平台首页" at bounding box center [667, 111] width 1010 height 27
click at [64, 82] on div "会员管理" at bounding box center [74, 87] width 148 height 23
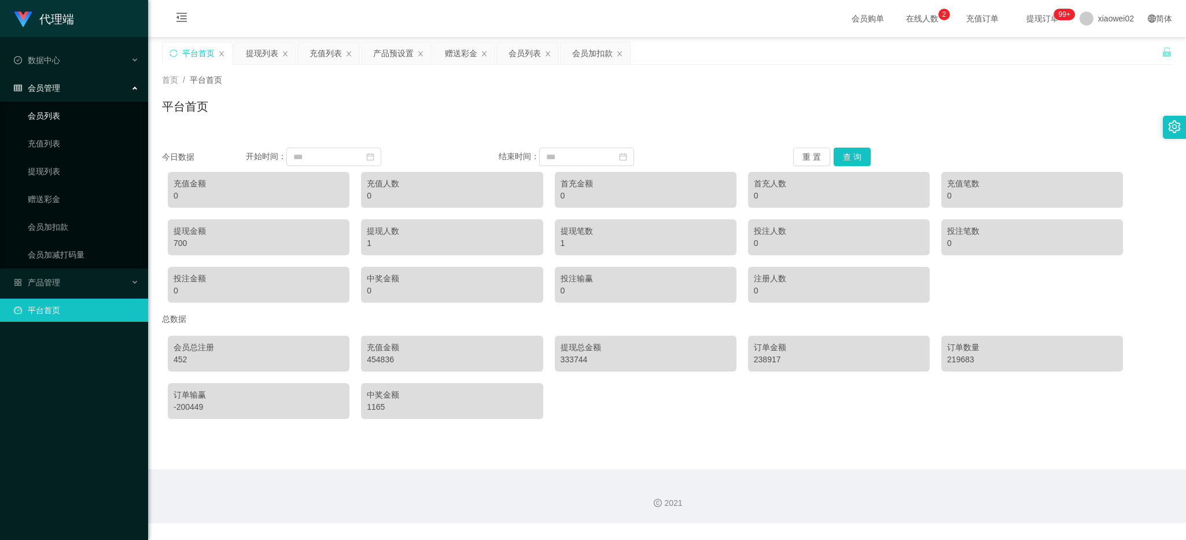
click at [73, 116] on link "会员列表" at bounding box center [83, 115] width 111 height 23
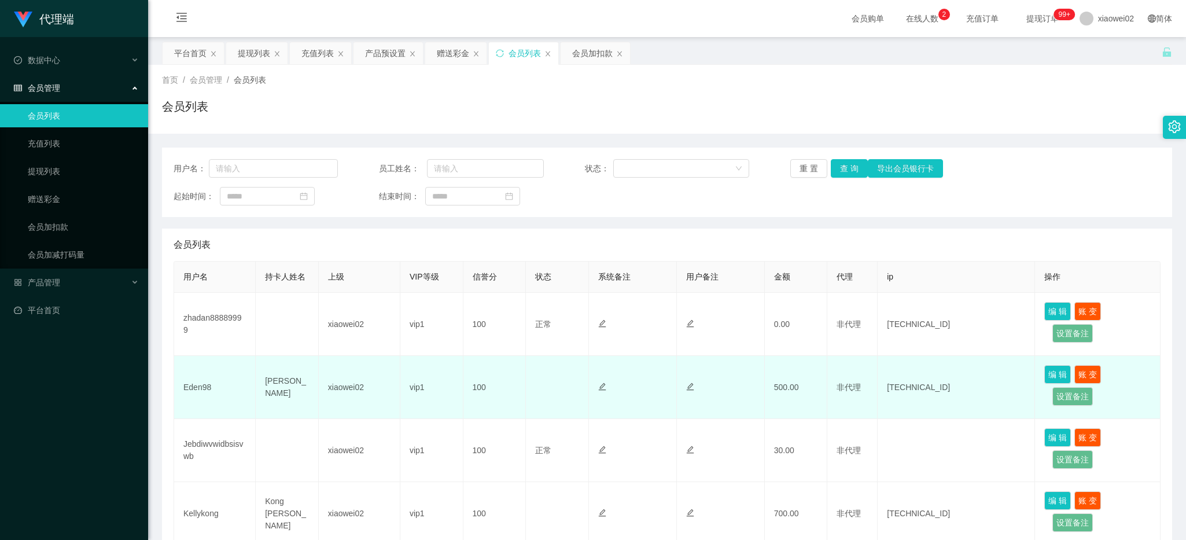
drag, startPoint x: 466, startPoint y: 431, endPoint x: 428, endPoint y: 407, distance: 44.8
click at [466, 430] on td "100" at bounding box center [494, 450] width 63 height 63
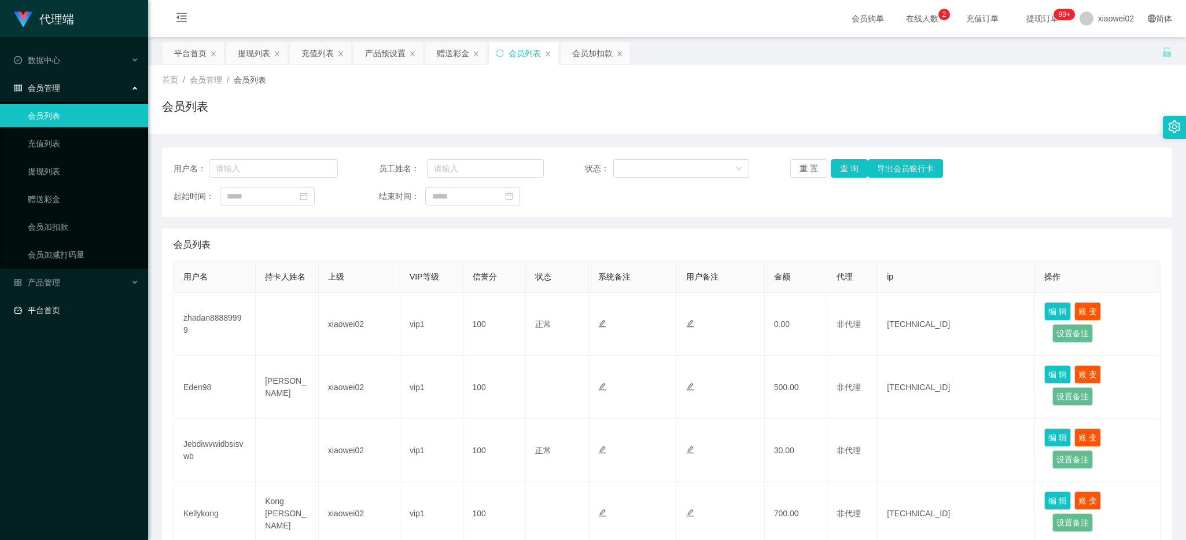
click at [100, 311] on link "平台首页" at bounding box center [76, 310] width 125 height 23
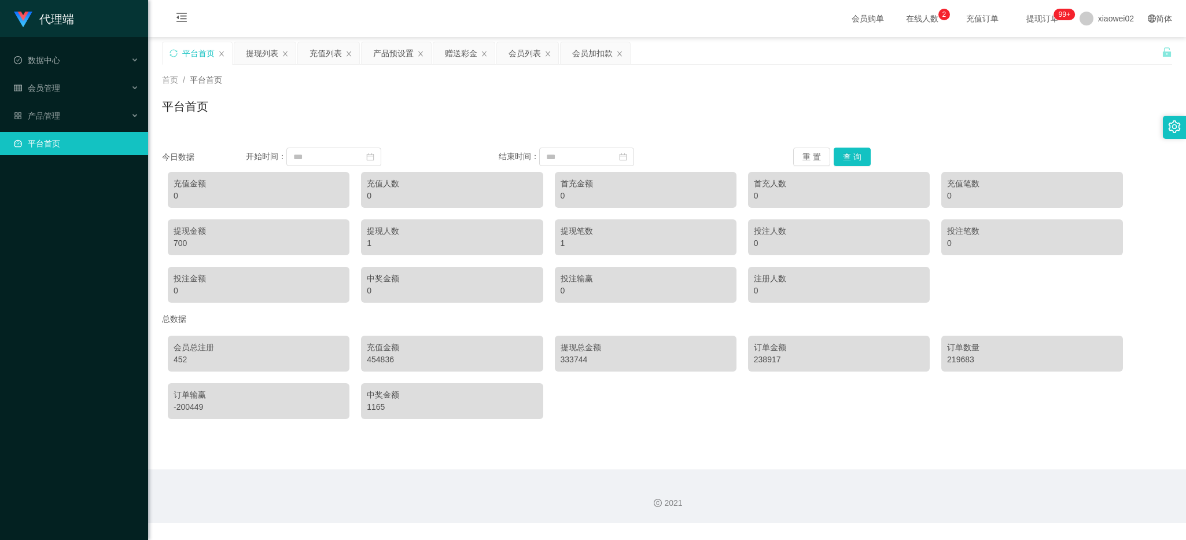
drag, startPoint x: 285, startPoint y: 107, endPoint x: 221, endPoint y: 122, distance: 65.4
click at [284, 107] on div "平台首页" at bounding box center [667, 111] width 1010 height 27
click at [1079, 15] on span at bounding box center [1086, 19] width 14 height 14
click at [1091, 60] on ul "退出登录" at bounding box center [1105, 50] width 87 height 23
click at [1091, 56] on li "退出登录" at bounding box center [1105, 50] width 87 height 19
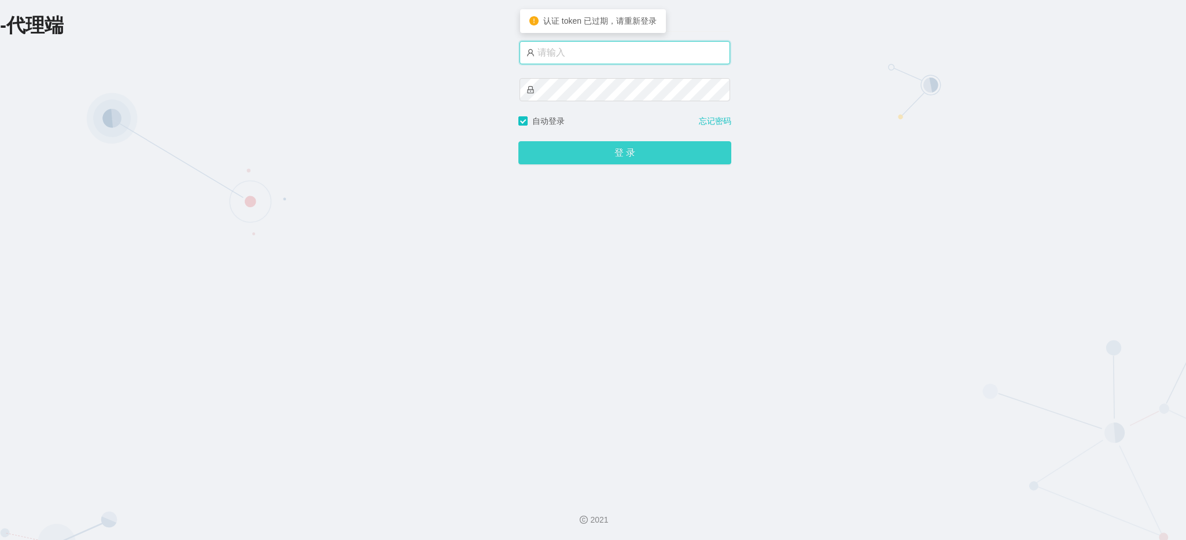
type input "xiaowei02"
click at [602, 149] on button "登 录" at bounding box center [624, 152] width 213 height 23
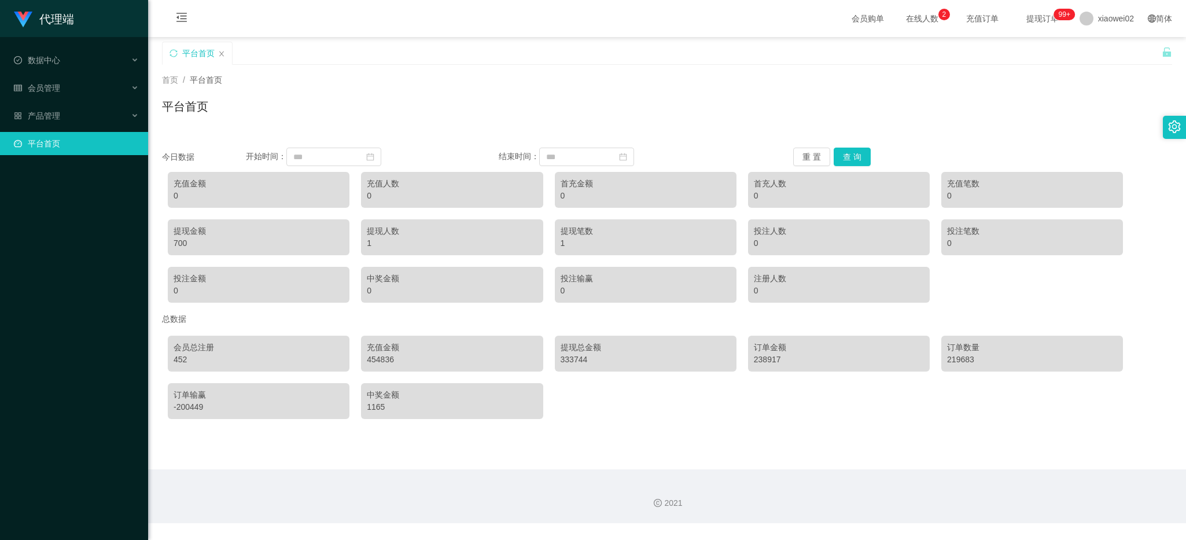
click at [359, 58] on div "平台首页" at bounding box center [662, 62] width 1000 height 40
click at [62, 89] on div "会员管理" at bounding box center [74, 87] width 148 height 23
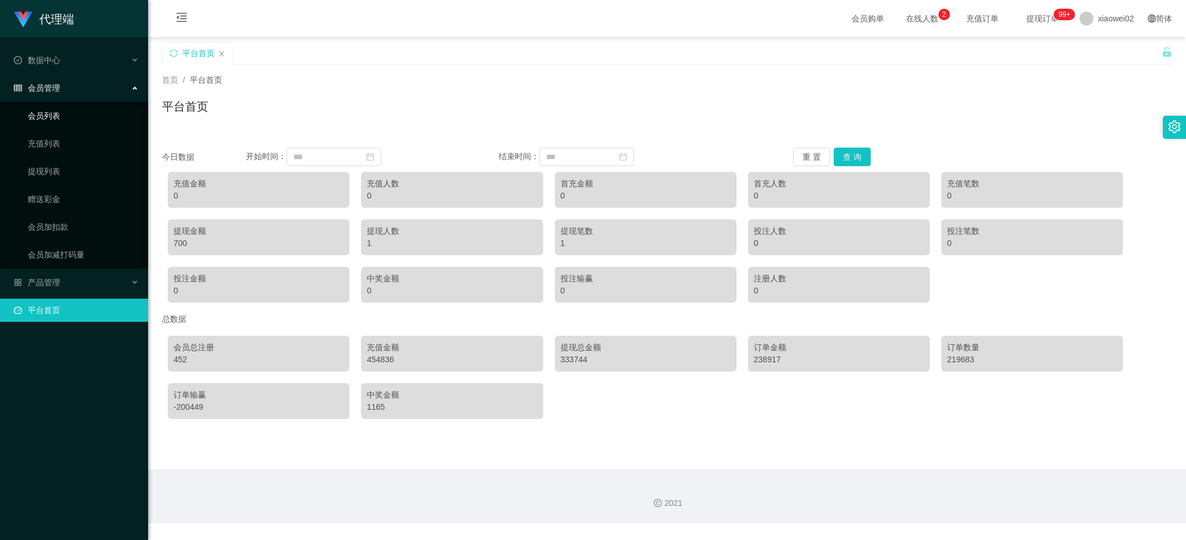
click at [58, 116] on link "会员列表" at bounding box center [83, 115] width 111 height 23
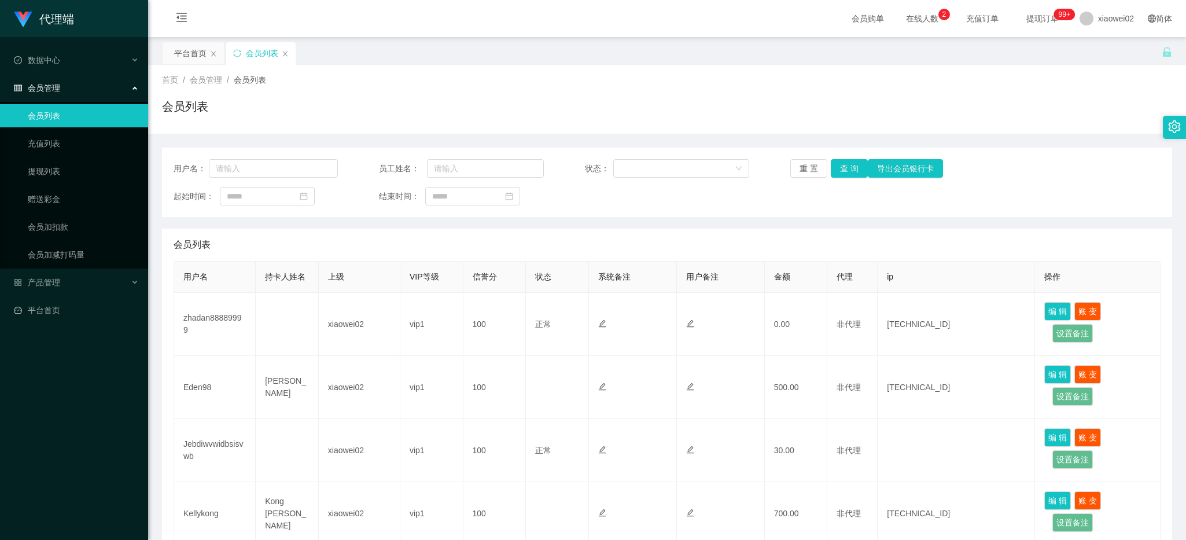
drag, startPoint x: 478, startPoint y: 58, endPoint x: 456, endPoint y: 65, distance: 23.1
click at [478, 58] on div "平台首页 会员列表" at bounding box center [662, 62] width 1000 height 40
click at [64, 307] on link "平台首页" at bounding box center [76, 310] width 125 height 23
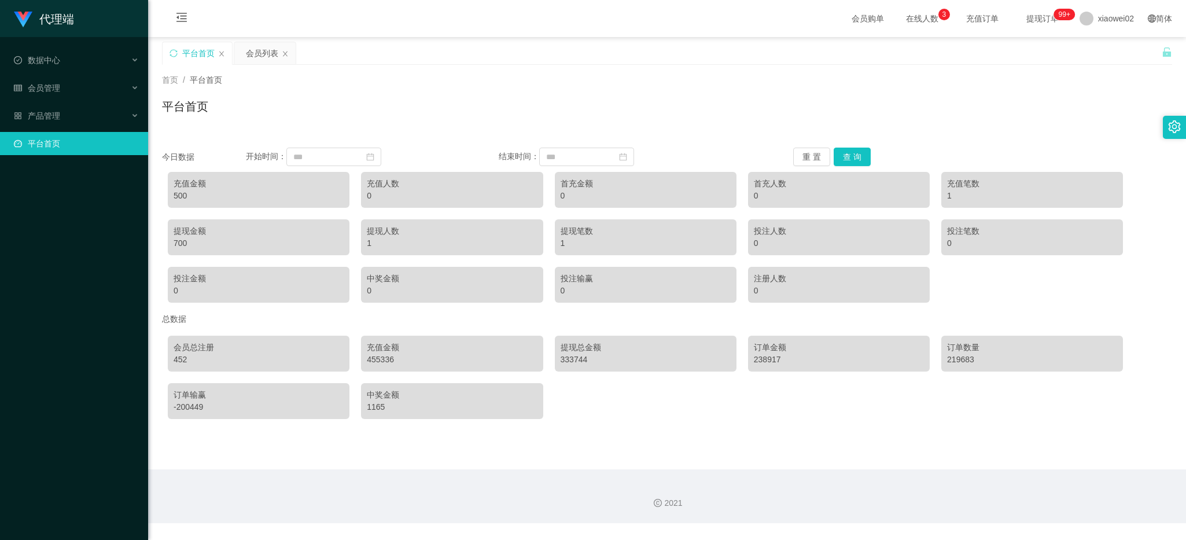
drag, startPoint x: 509, startPoint y: 90, endPoint x: 496, endPoint y: 94, distance: 13.2
click at [509, 90] on div "首页 / 平台首页 / 平台首页" at bounding box center [667, 99] width 1010 height 50
click at [78, 79] on div "会员管理" at bounding box center [74, 87] width 148 height 23
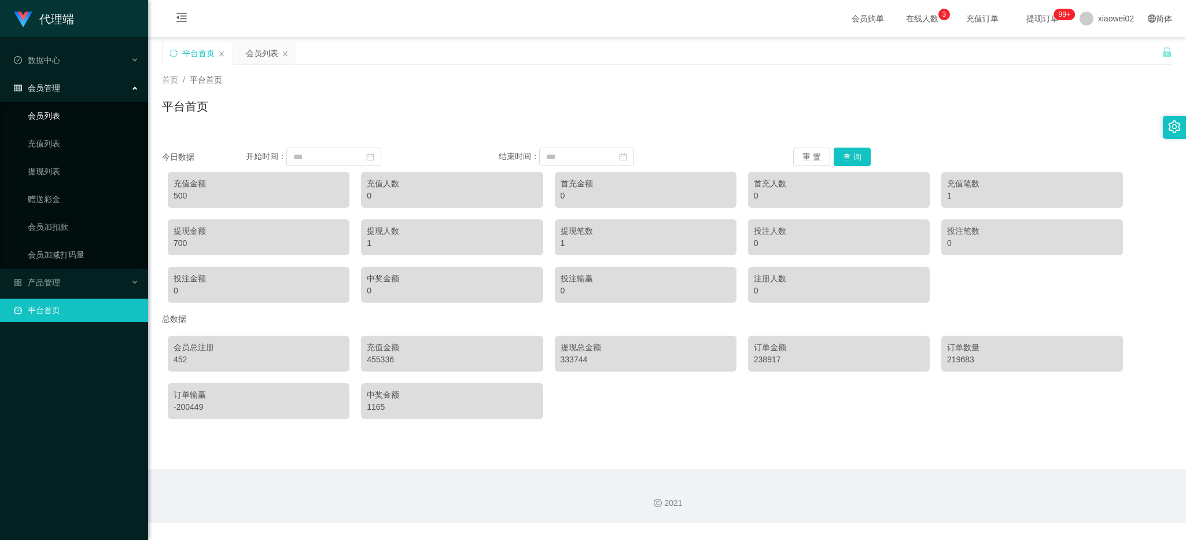
click at [56, 112] on link "会员列表" at bounding box center [83, 115] width 111 height 23
